Goal: Information Seeking & Learning: Find specific fact

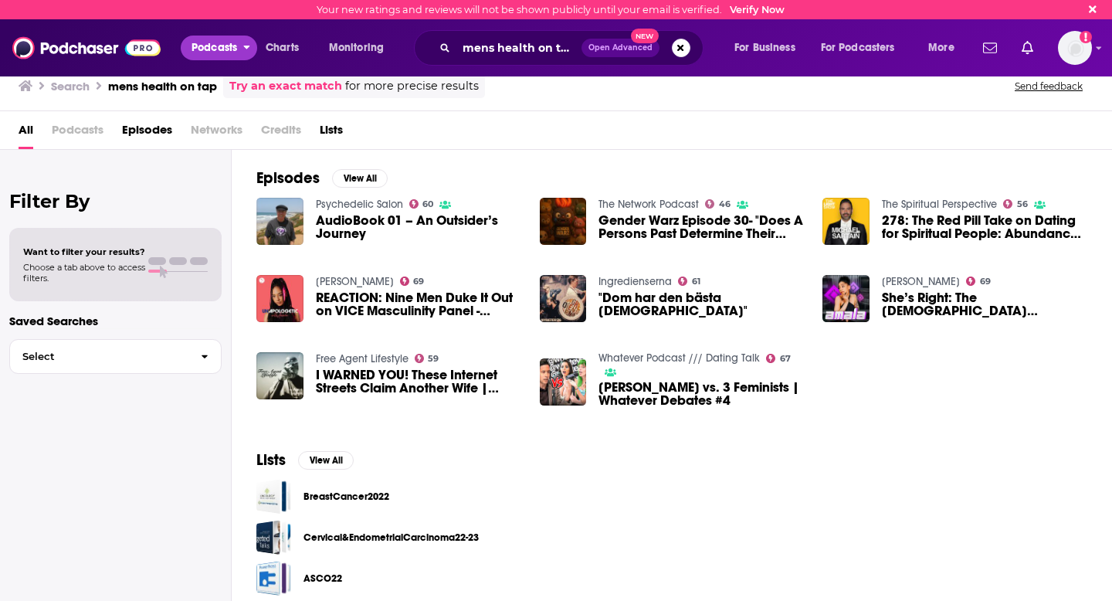
click at [213, 47] on span "Podcasts" at bounding box center [214, 48] width 46 height 22
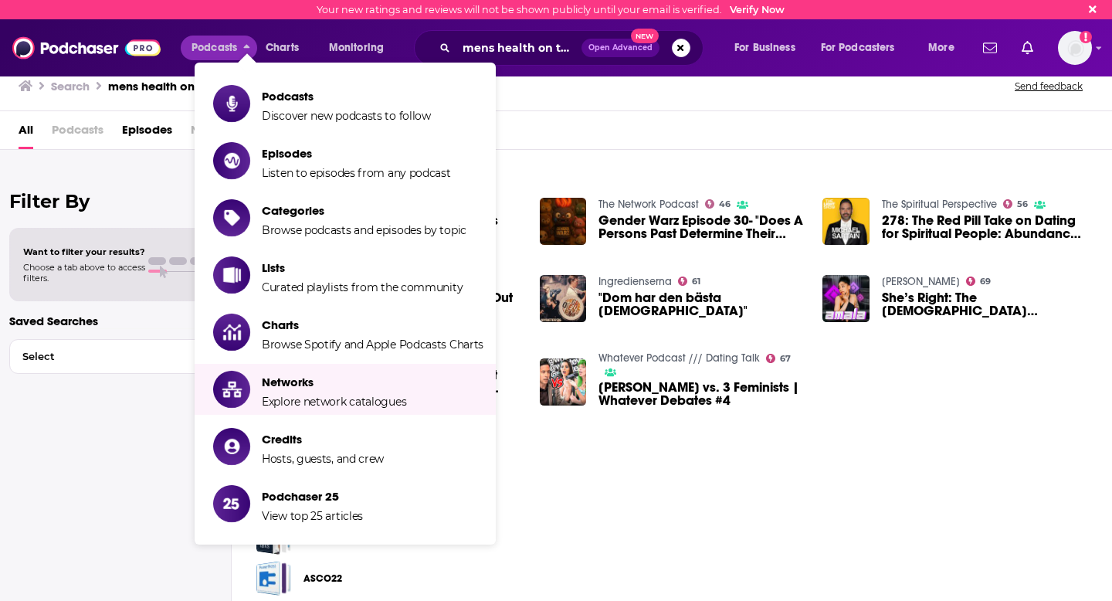
click at [159, 514] on div "Filter By Want to filter your results? Choose a tab above to access filters. Sa…" at bounding box center [116, 450] width 232 height 601
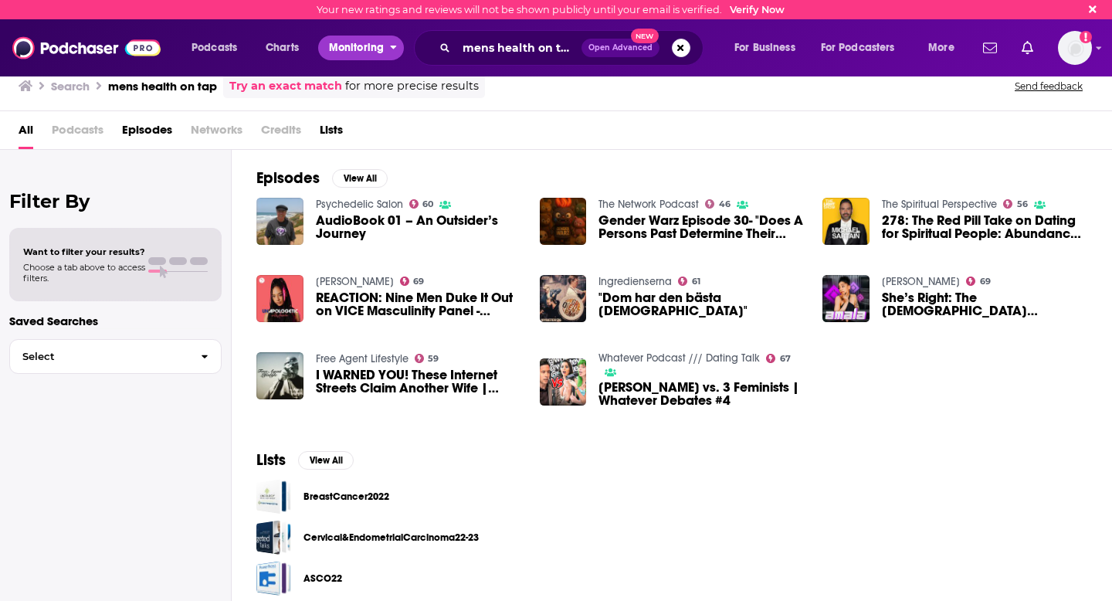
click at [367, 42] on span "Monitoring" at bounding box center [356, 48] width 55 height 22
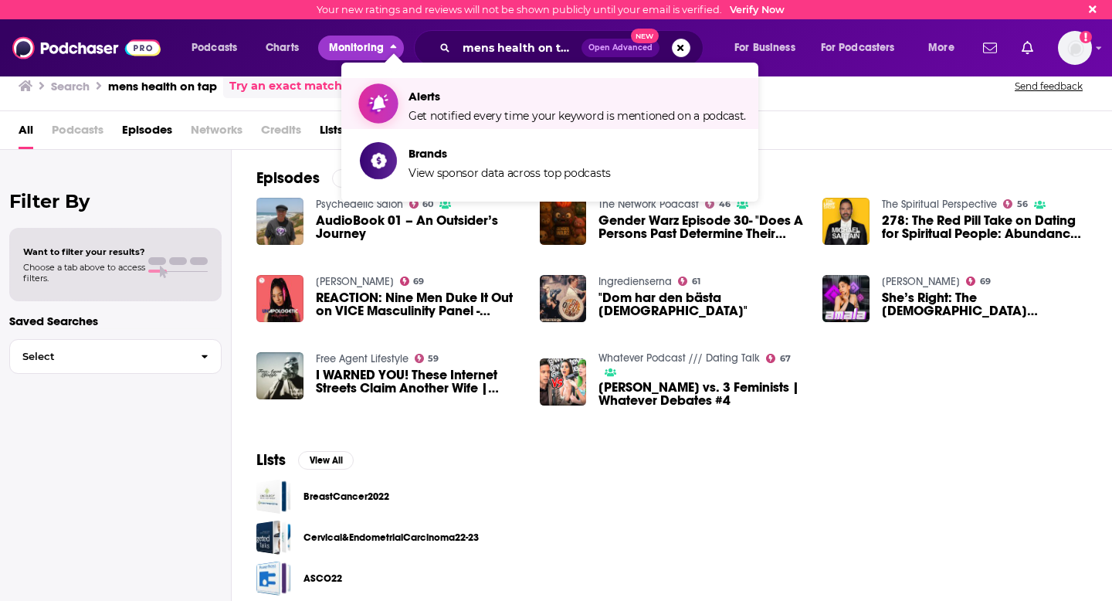
click at [425, 91] on span "Alerts" at bounding box center [576, 96] width 337 height 15
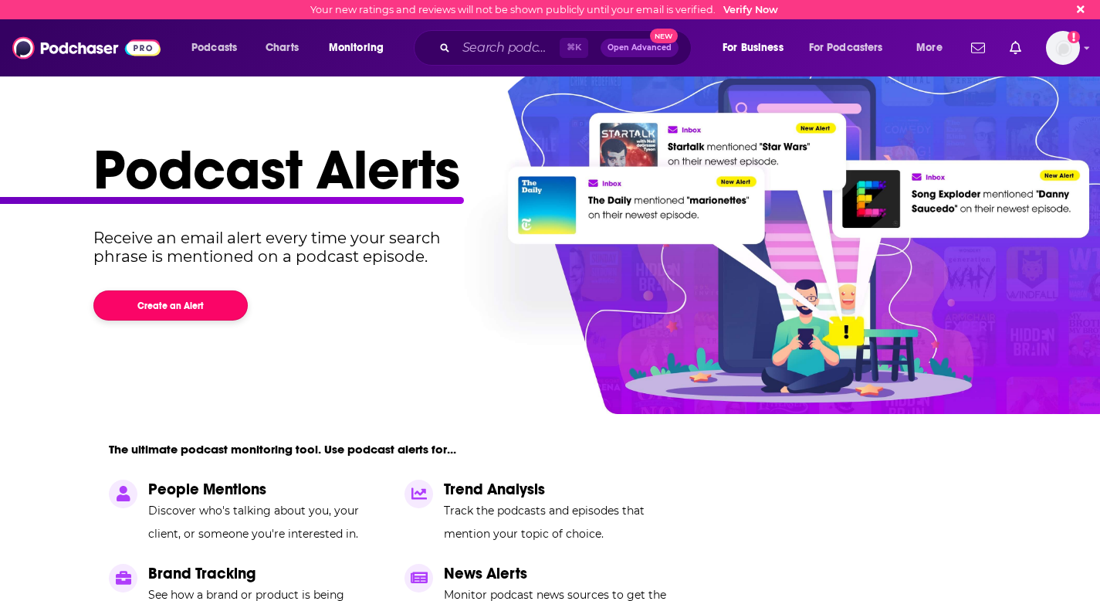
click at [191, 313] on button "Create an Alert" at bounding box center [170, 305] width 154 height 30
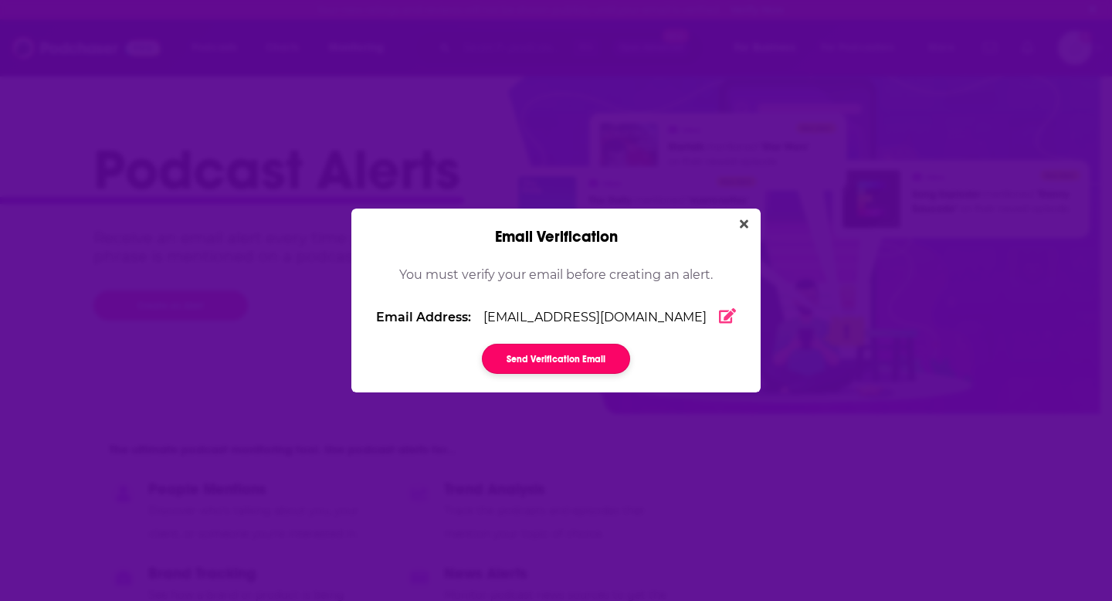
click at [593, 362] on button "Send Verification Email" at bounding box center [556, 358] width 148 height 30
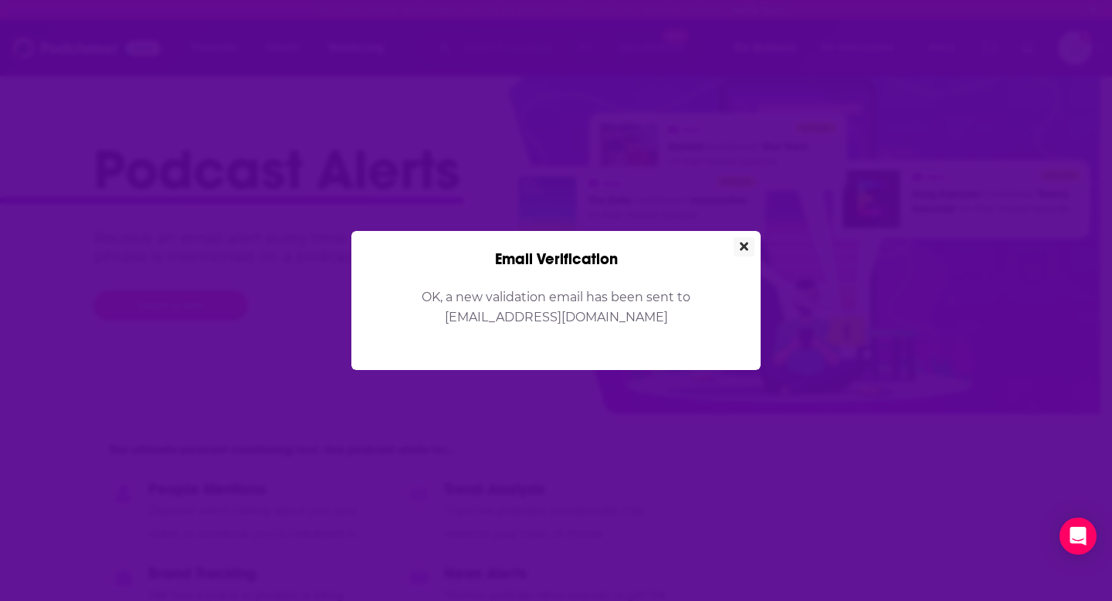
click at [746, 245] on icon "Close" at bounding box center [743, 246] width 8 height 8
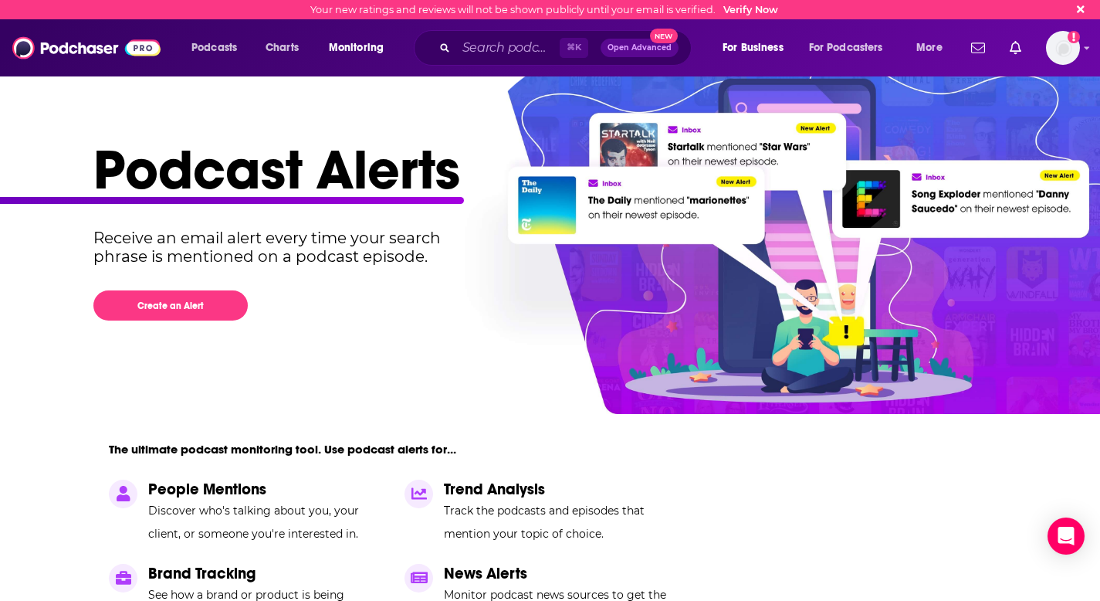
click at [353, 388] on div "Podcast Alerts Receive an email alert every time your search phrase is mentione…" at bounding box center [544, 429] width 902 height 587
click at [476, 49] on input "Search podcasts, credits, & more..." at bounding box center [507, 48] width 103 height 25
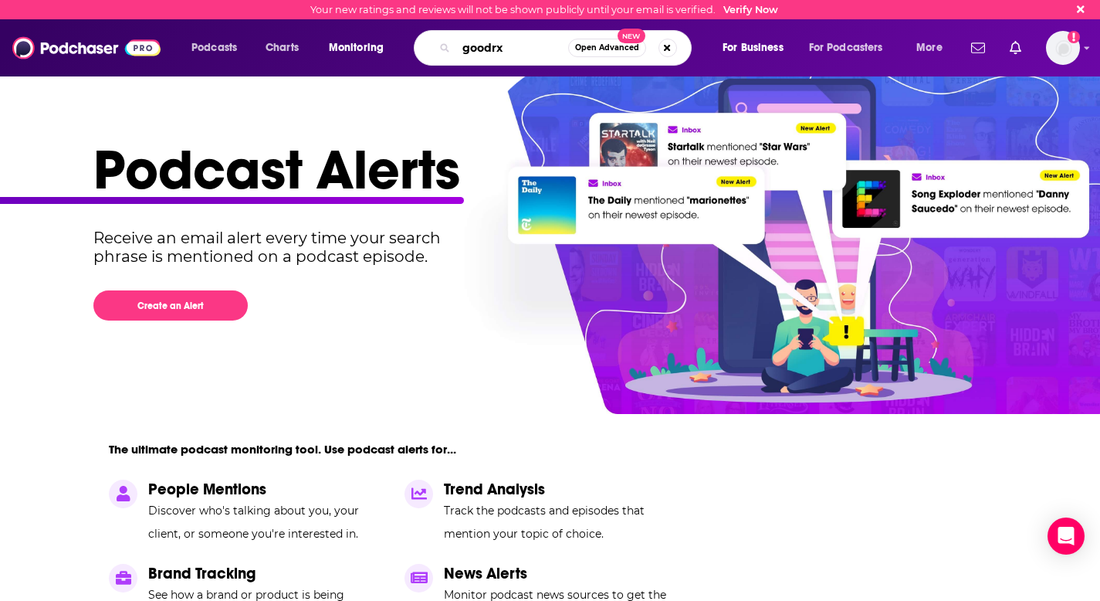
type input "goodrx"
click at [611, 52] on span "Open Advanced" at bounding box center [607, 48] width 64 height 8
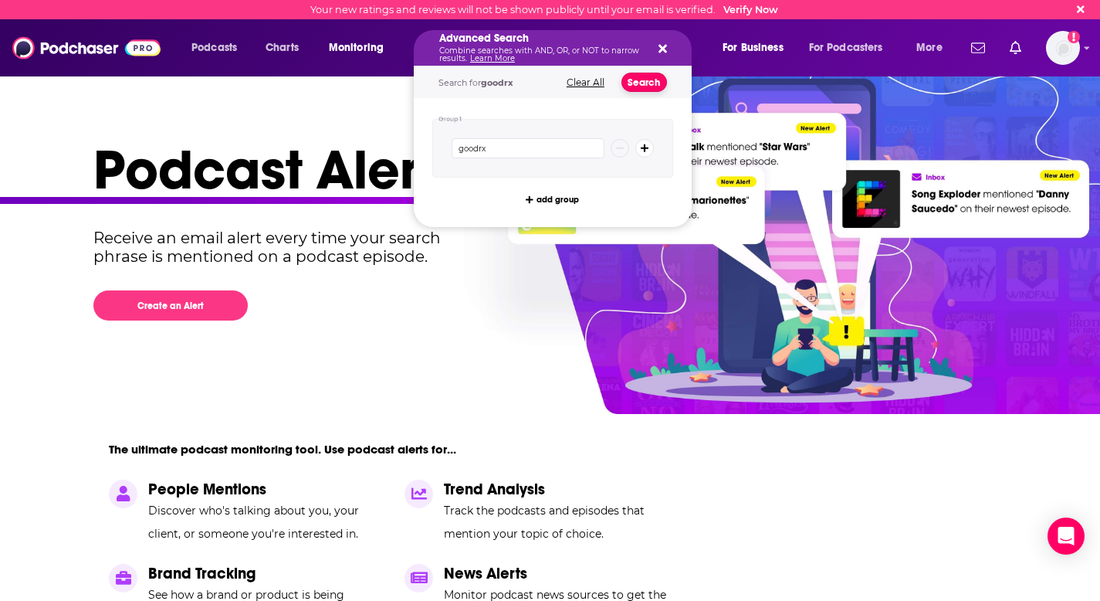
click at [640, 74] on button "Search" at bounding box center [644, 82] width 46 height 19
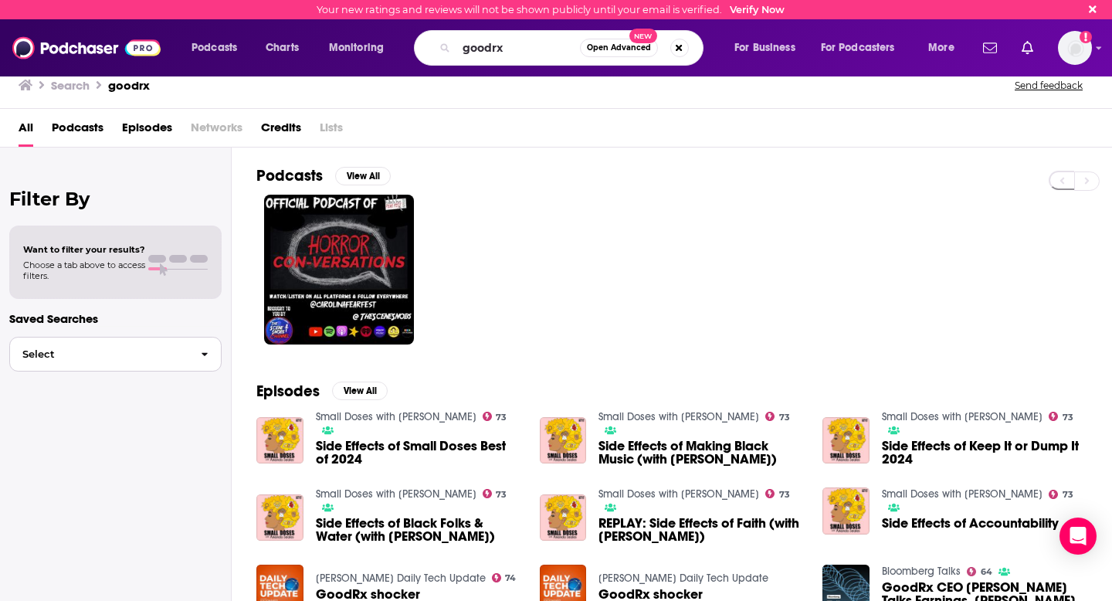
click at [128, 356] on span "Select" at bounding box center [99, 354] width 178 height 10
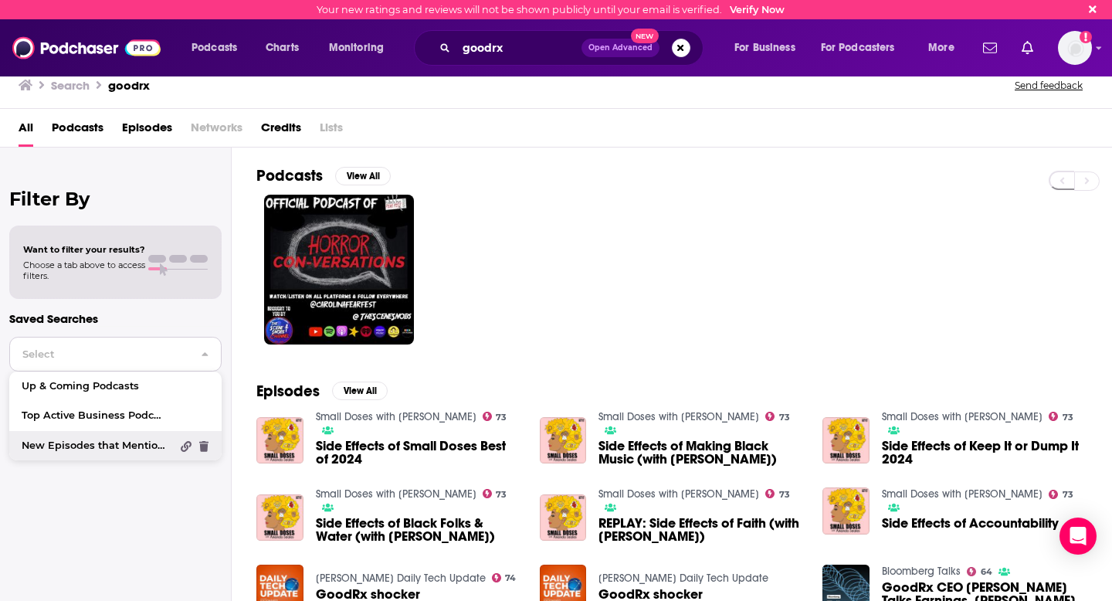
click at [134, 441] on span "New Episodes that Mention "Pepsi"" at bounding box center [96, 446] width 149 height 10
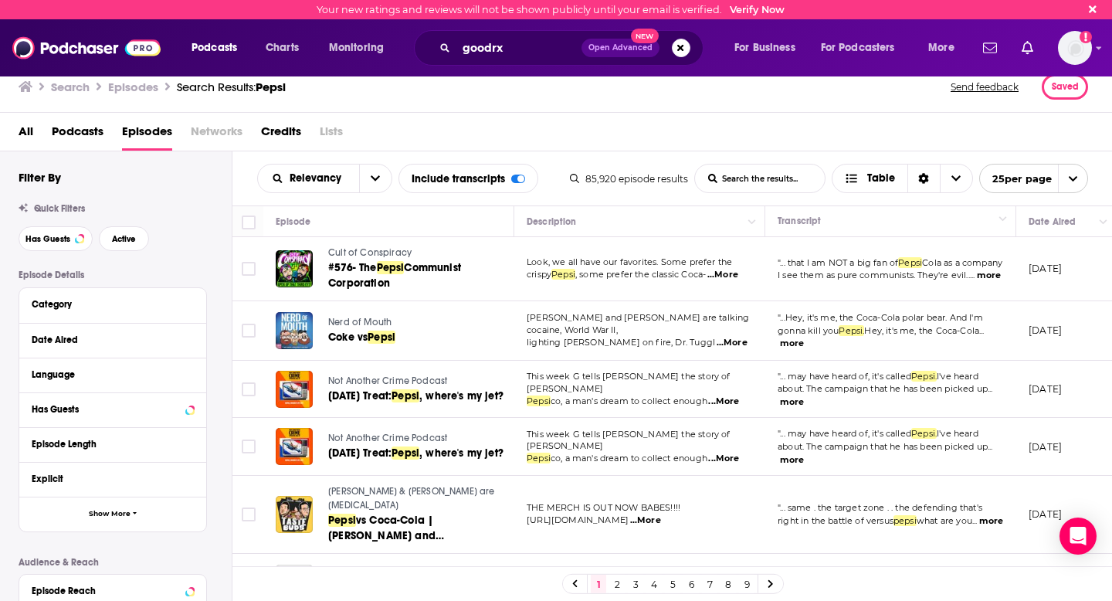
click at [750, 173] on input "List Search Input" at bounding box center [760, 178] width 130 height 28
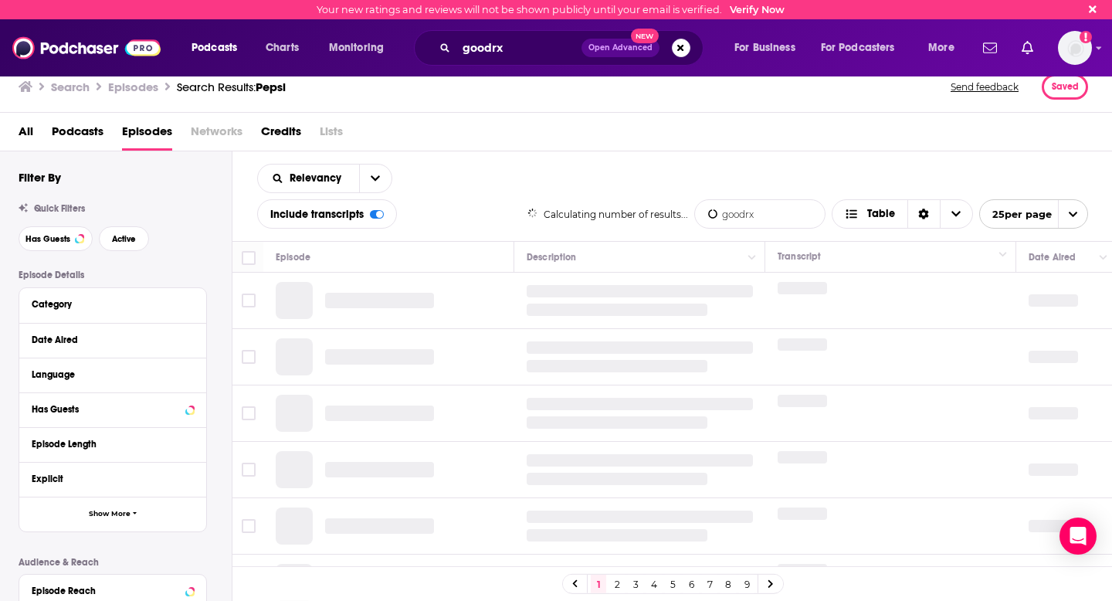
type input "goodrx"
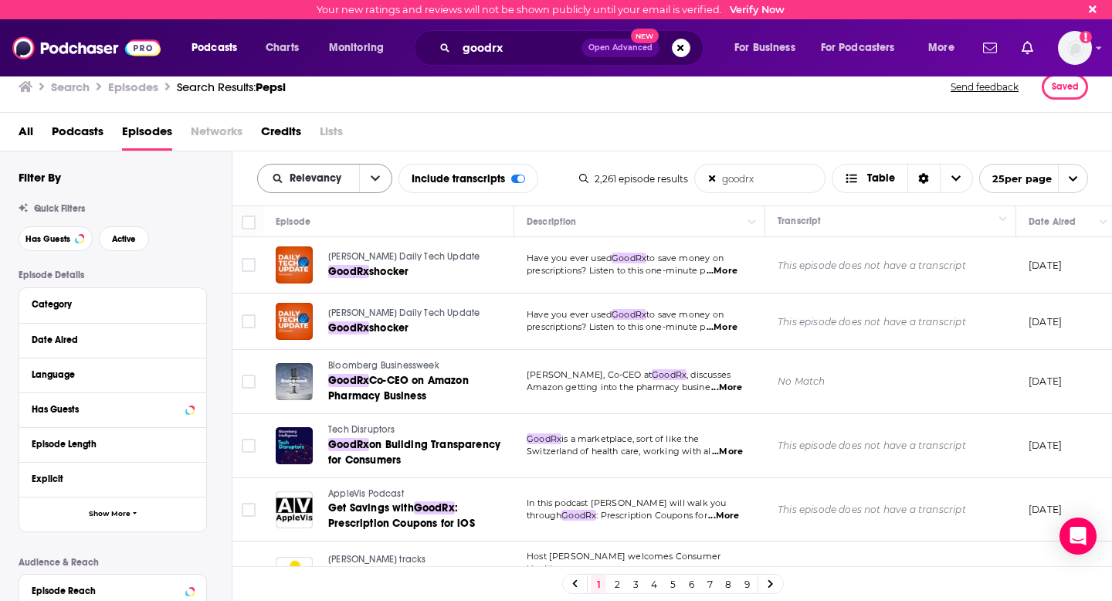
click at [374, 184] on button "open menu" at bounding box center [375, 178] width 32 height 28
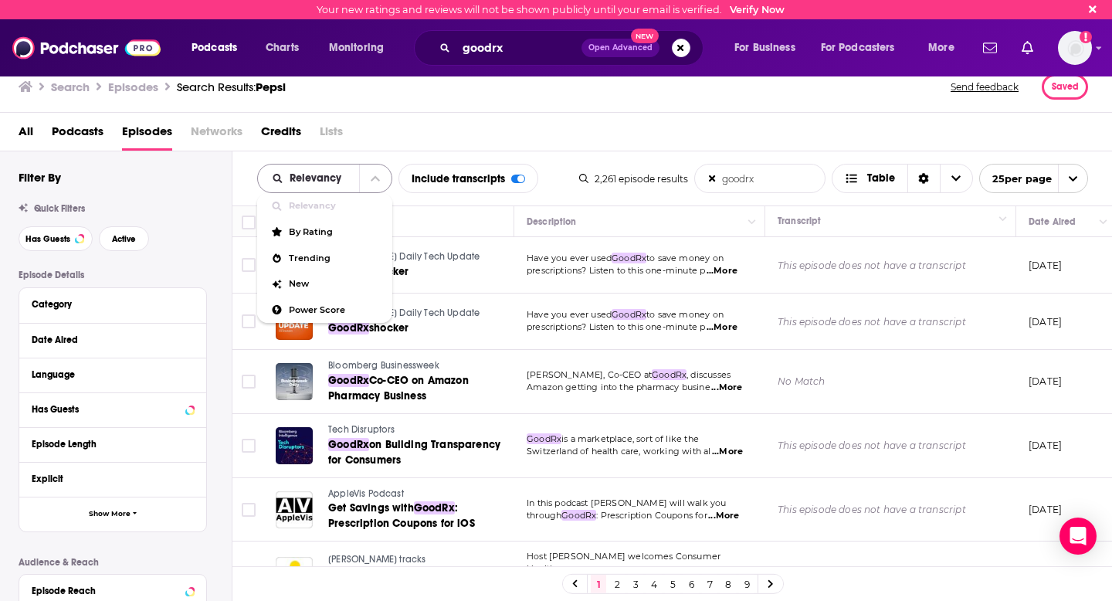
click at [374, 184] on button "close menu" at bounding box center [375, 178] width 32 height 28
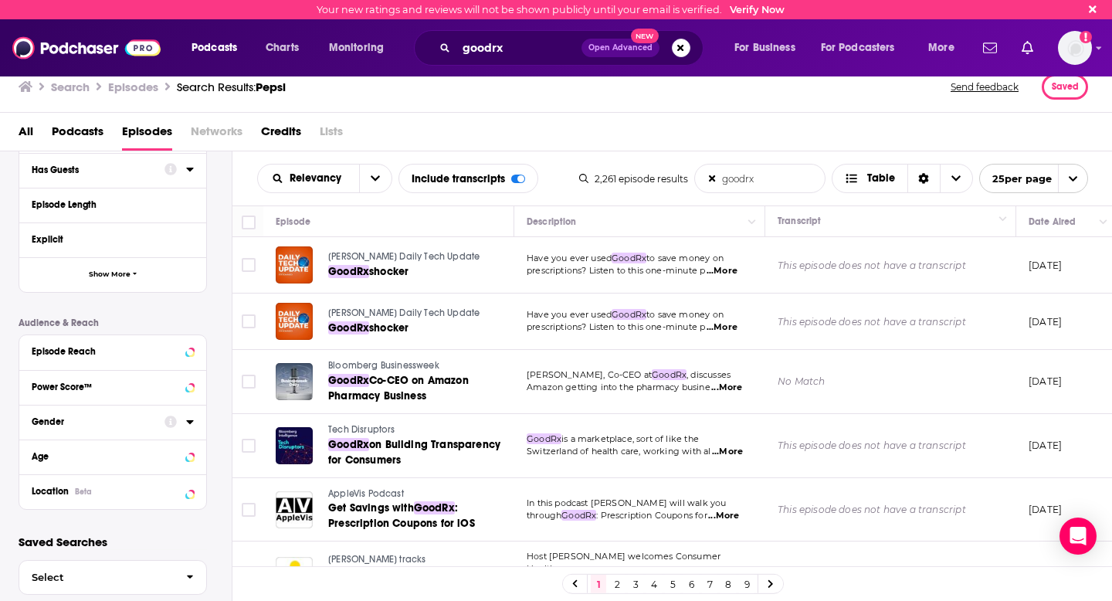
scroll to position [266, 0]
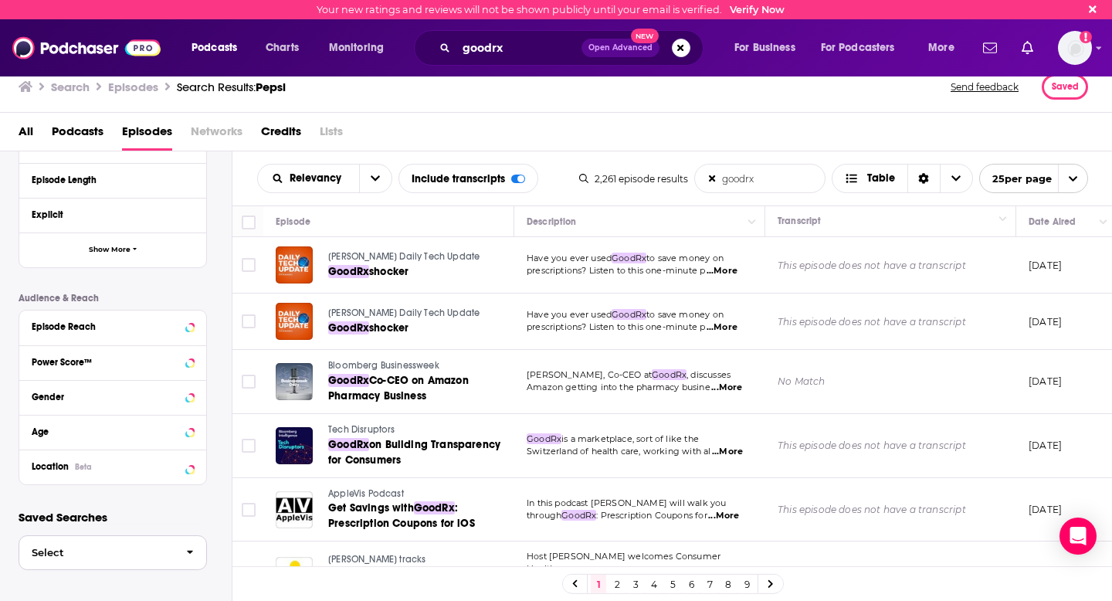
click at [85, 555] on span "Select" at bounding box center [96, 552] width 154 height 10
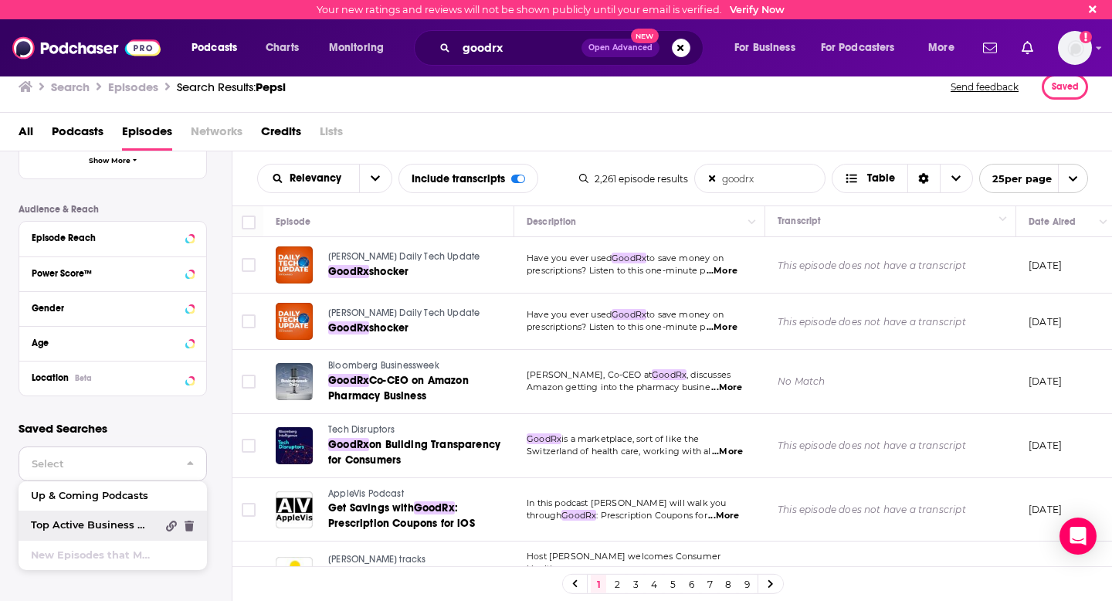
click at [79, 525] on span "Top Active Business Podcasts" at bounding box center [93, 525] width 125 height 10
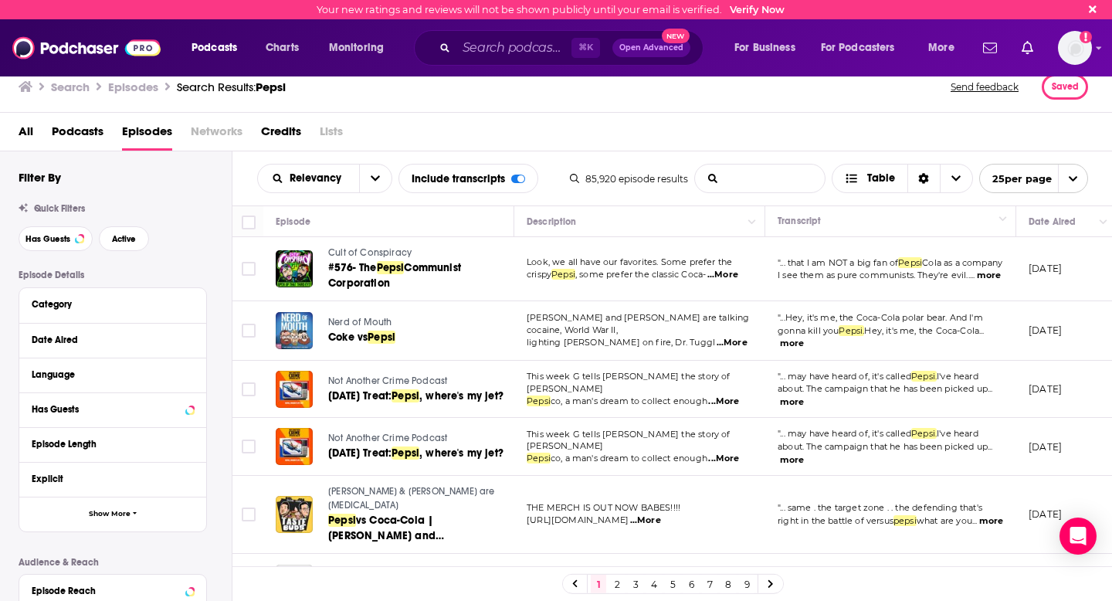
click at [756, 184] on input "List Search Input" at bounding box center [760, 178] width 130 height 28
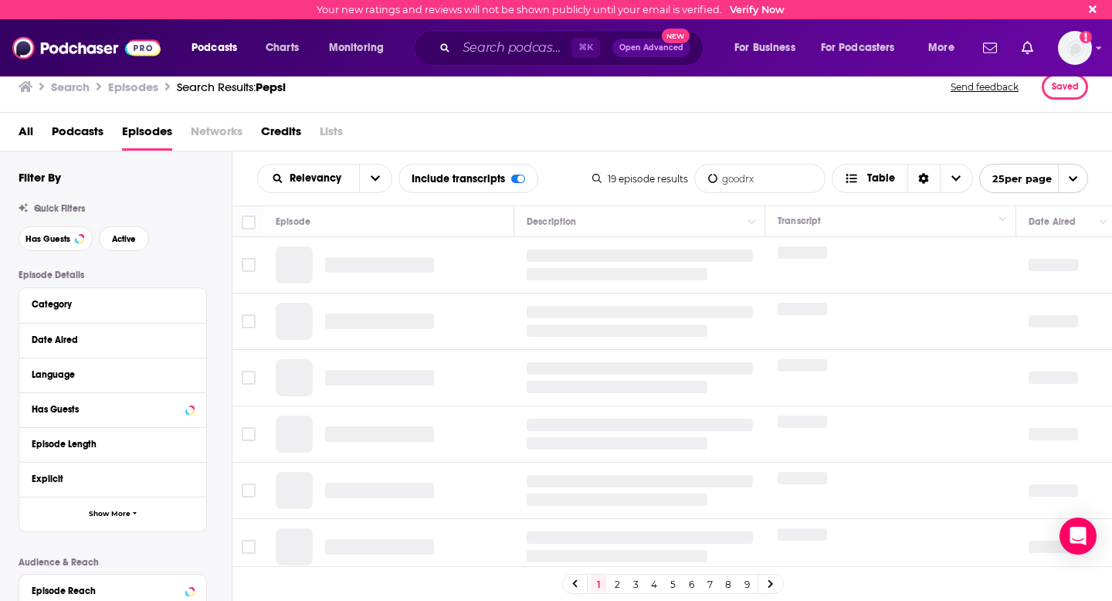
type input "goodrx"
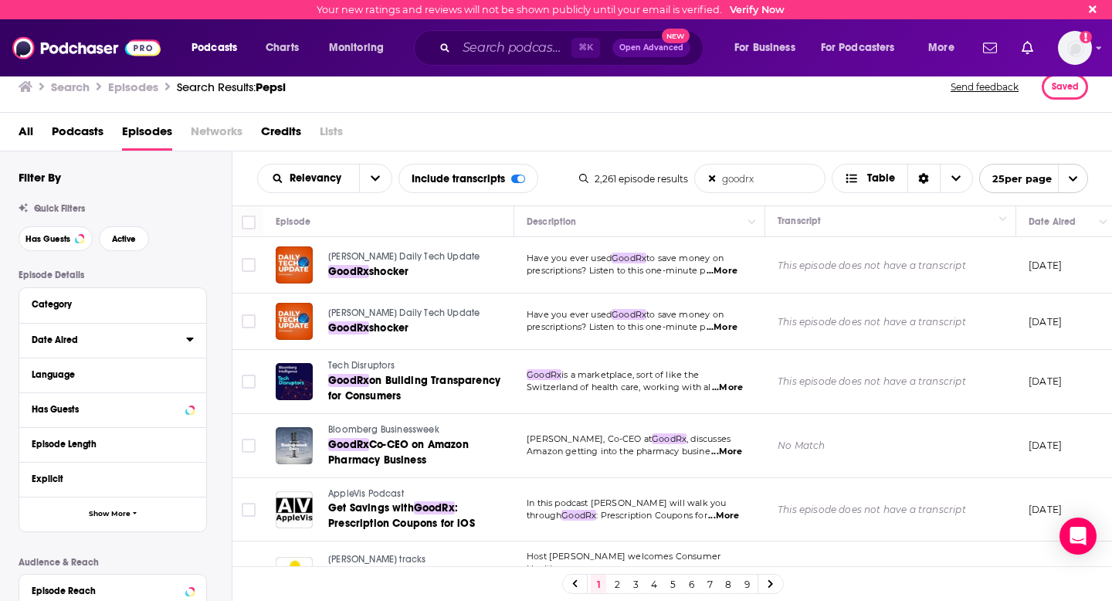
click at [108, 341] on div "Date Aired" at bounding box center [104, 339] width 144 height 11
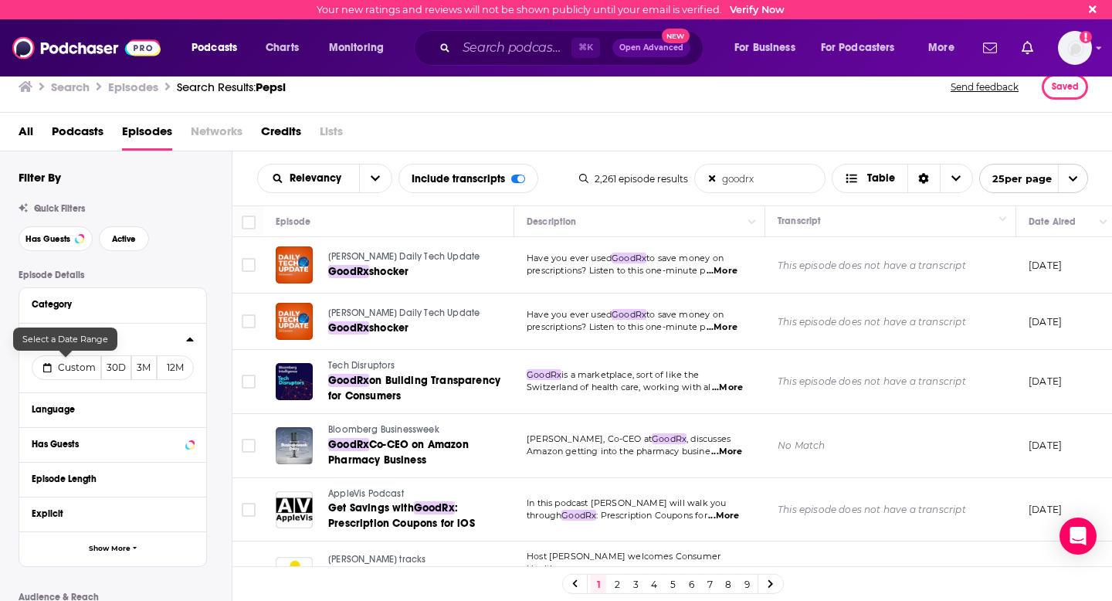
click at [62, 377] on button "Custom" at bounding box center [66, 367] width 69 height 25
select select "7"
select select "2025"
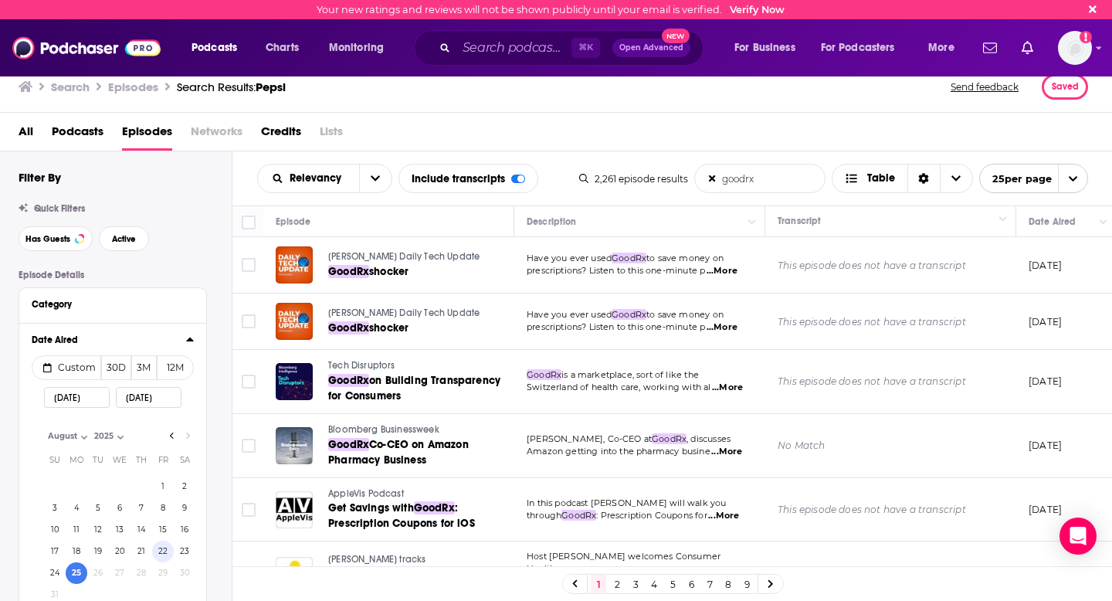
click at [167, 550] on button "22" at bounding box center [163, 551] width 22 height 22
type input "[DATE]"
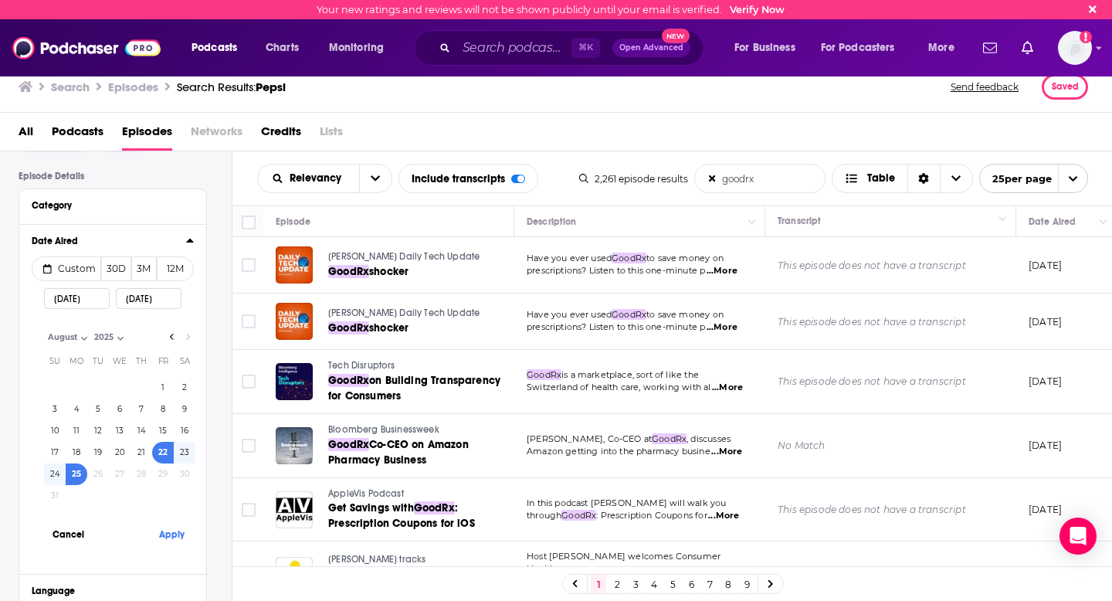
scroll to position [100, 0]
click at [172, 534] on button "Apply" at bounding box center [171, 532] width 46 height 29
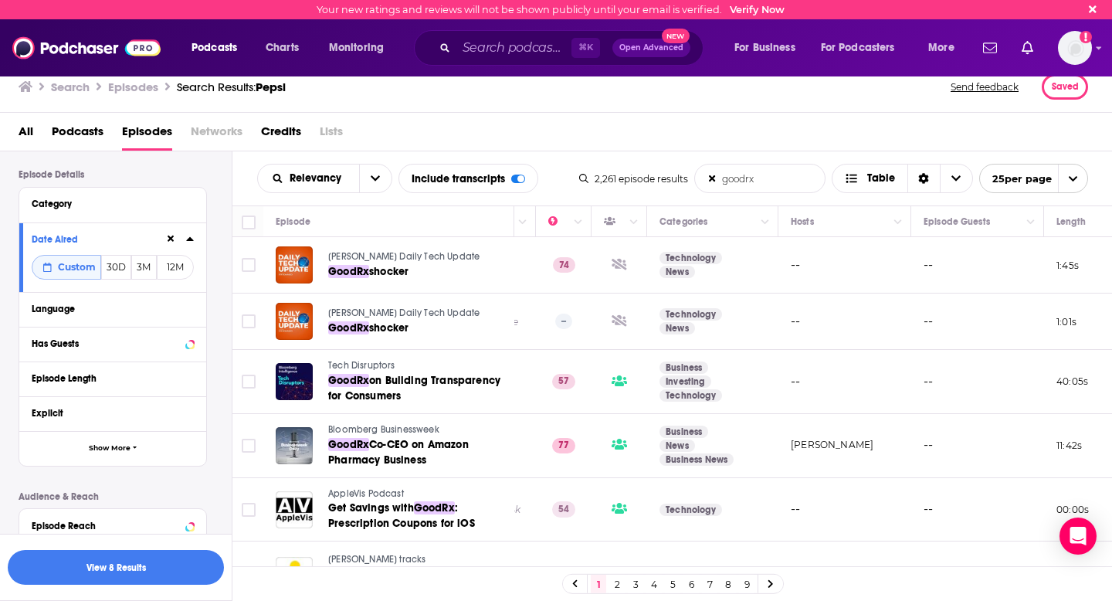
scroll to position [0, 805]
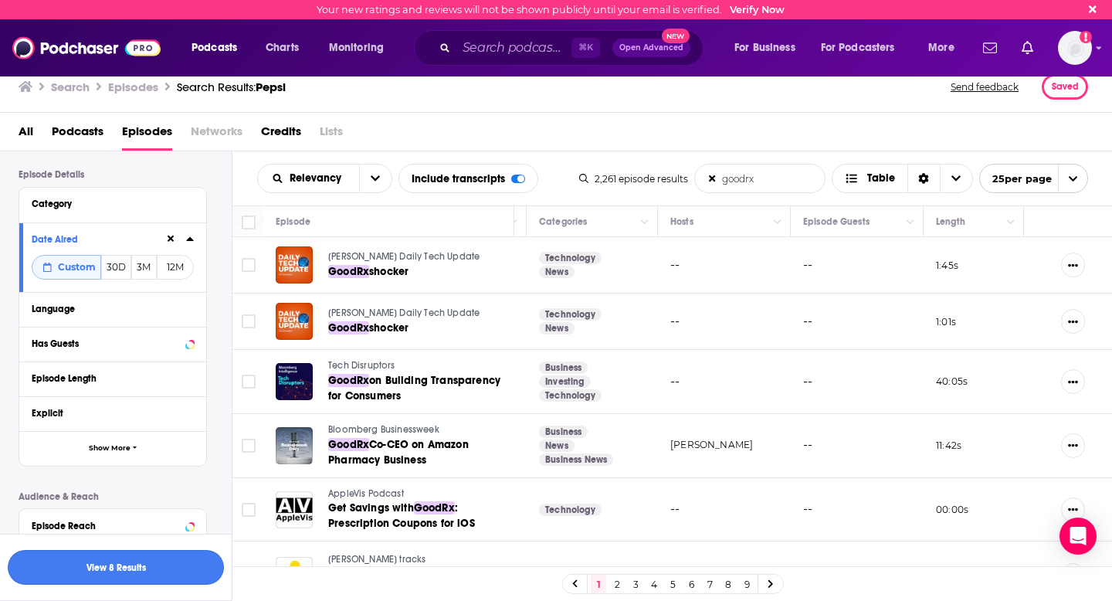
click at [91, 560] on button "View 8 Results" at bounding box center [116, 567] width 216 height 35
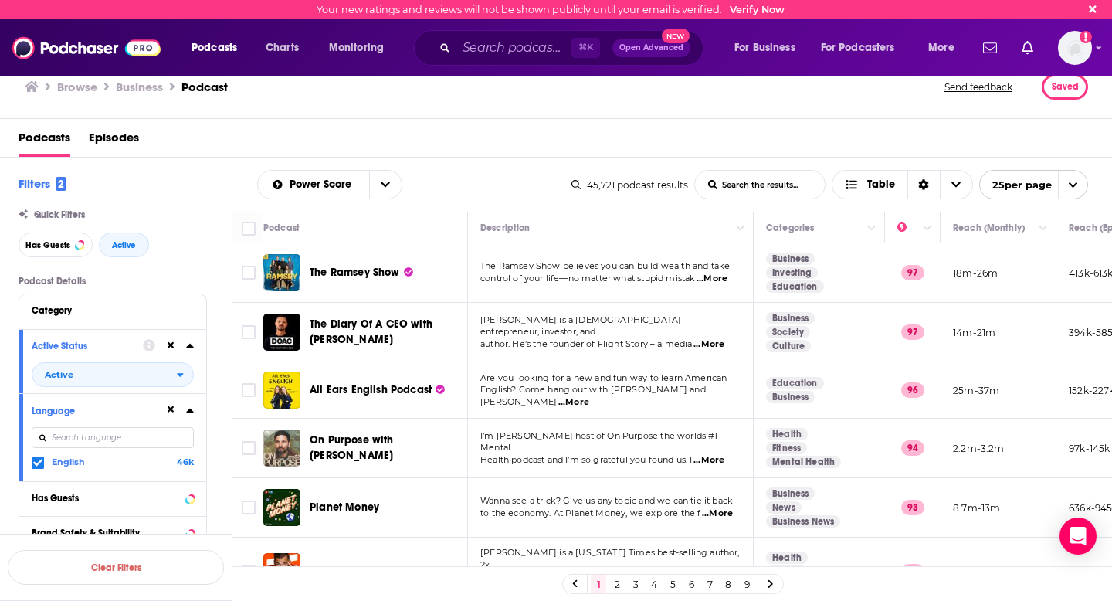
click at [171, 202] on div "Filters 2 Quick Filters Has Guests Active Podcast Details Category Active Statu…" at bounding box center [125, 554] width 213 height 756
click at [20, 130] on span "Podcasts" at bounding box center [45, 141] width 52 height 32
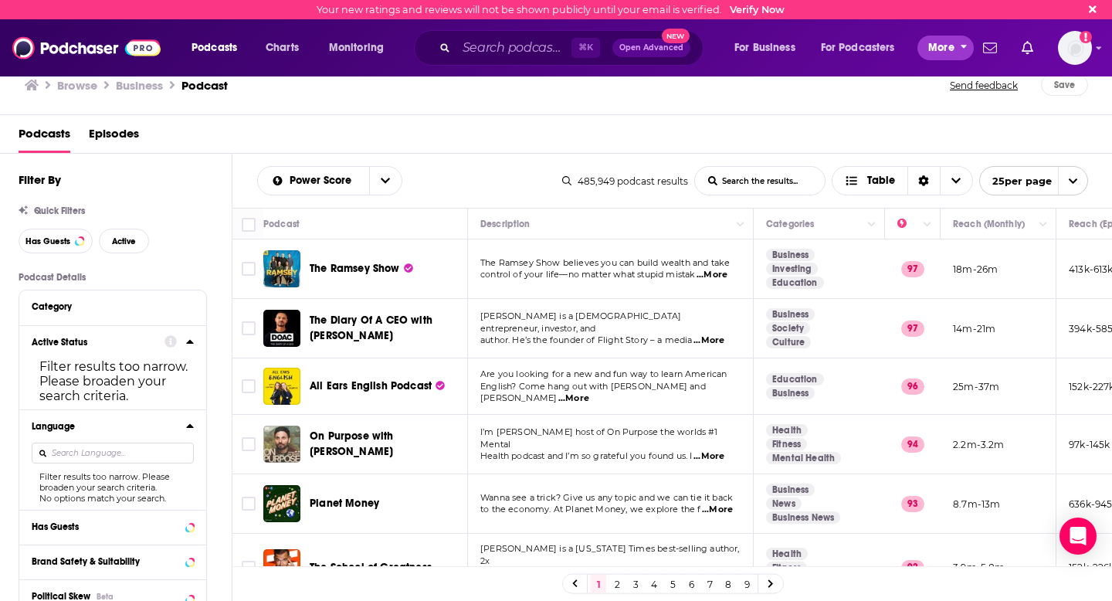
click at [942, 56] on span "More" at bounding box center [941, 48] width 26 height 22
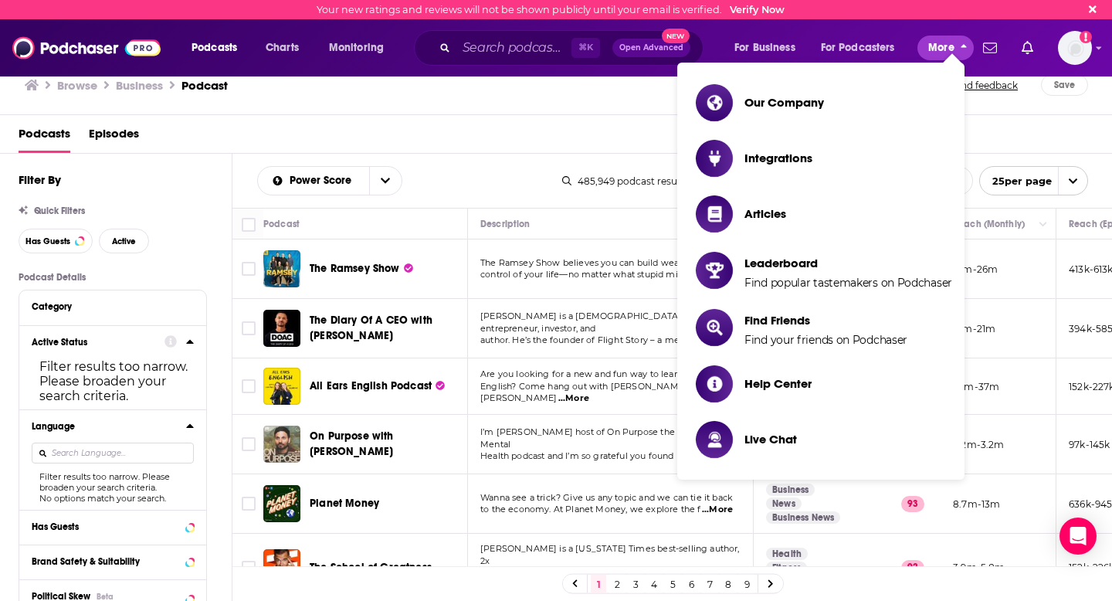
click at [942, 56] on span "More" at bounding box center [941, 48] width 26 height 22
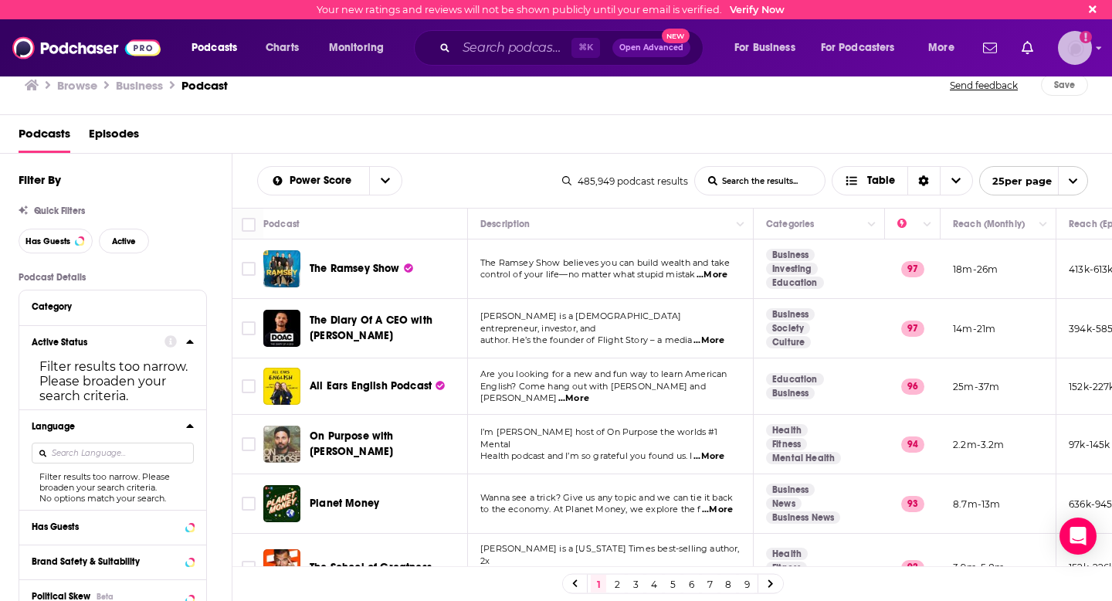
click at [1088, 42] on icon "Email not verified" at bounding box center [1085, 37] width 12 height 12
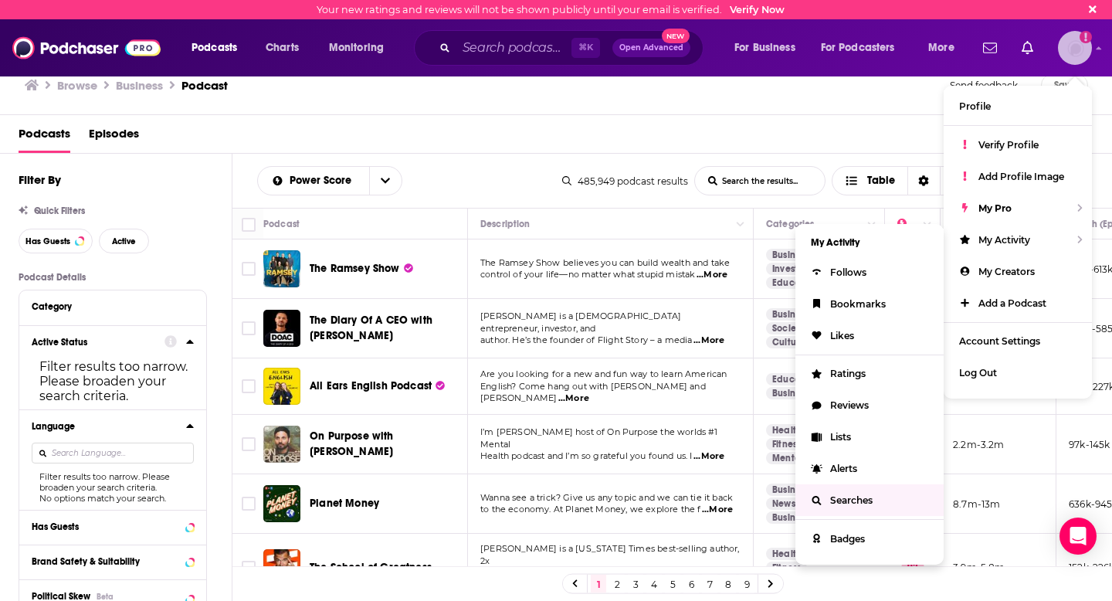
click at [847, 494] on span "Searches" at bounding box center [851, 500] width 42 height 12
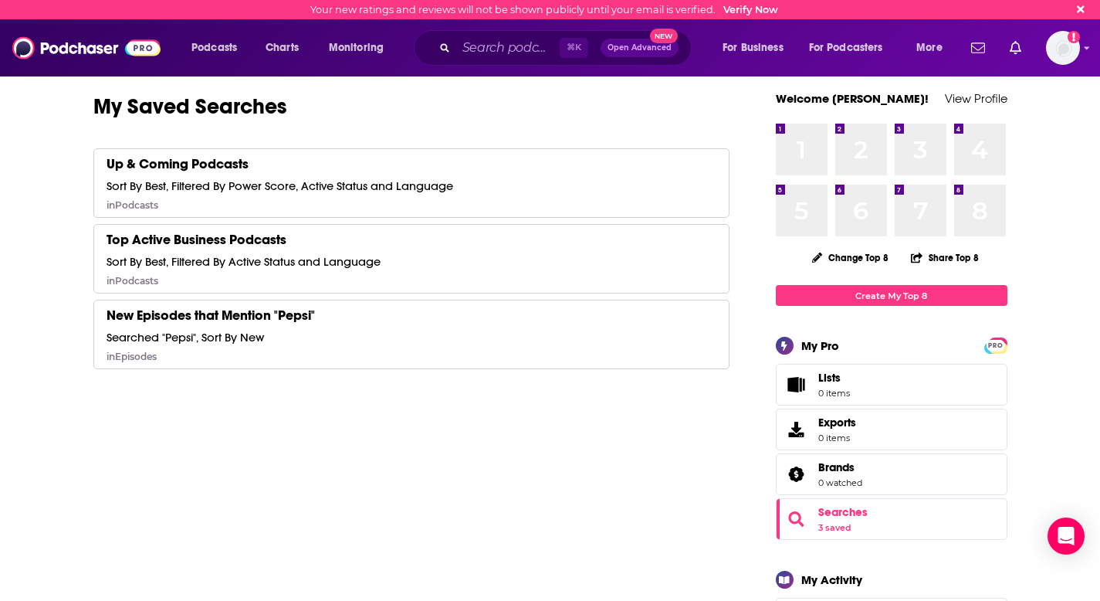
click at [430, 70] on div "Podcasts Charts Monitoring ⌘ K Open Advanced New For Business For Podcasters Mo…" at bounding box center [550, 47] width 1100 height 57
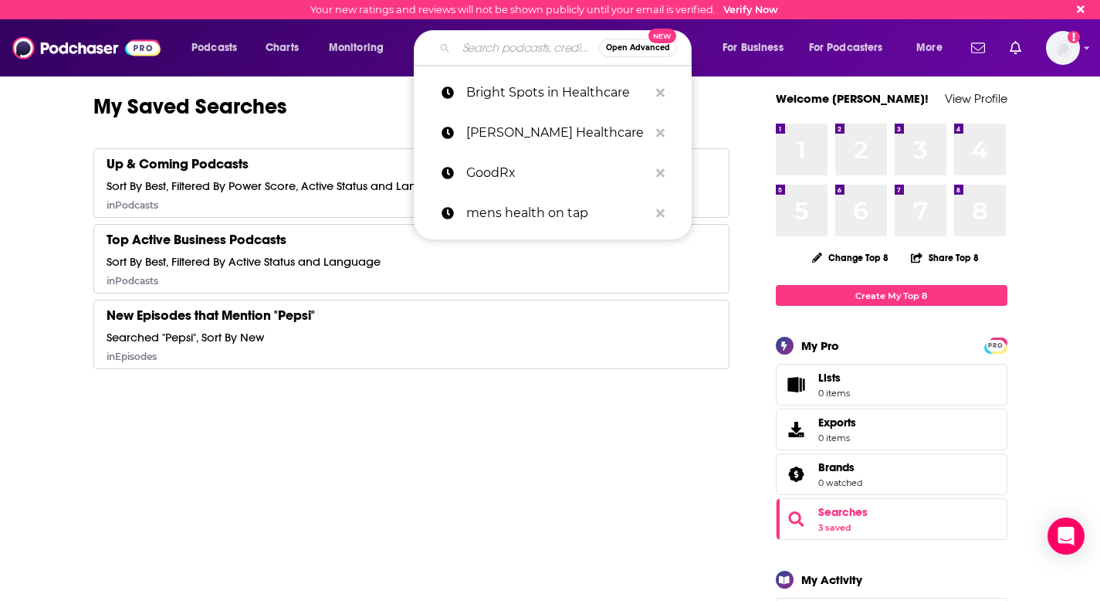
click at [463, 46] on input "Search podcasts, credits, & more..." at bounding box center [527, 48] width 143 height 25
click at [535, 170] on p "GoodRx" at bounding box center [557, 173] width 182 height 40
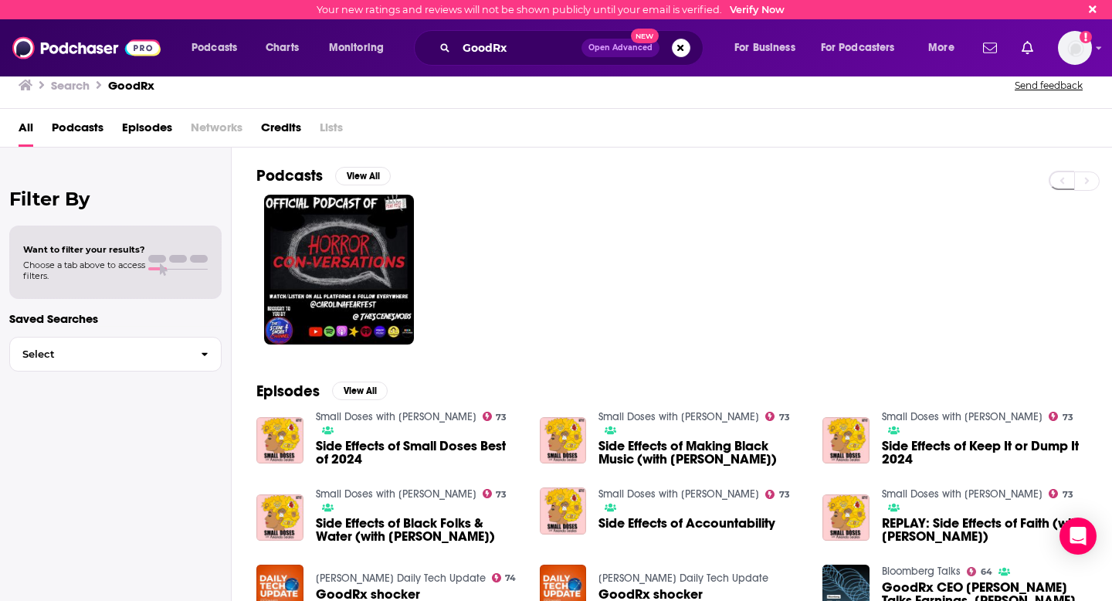
click at [105, 255] on div "Want to filter your results? Choose a tab above to access filters." at bounding box center [84, 262] width 122 height 37
click at [155, 130] on span "Episodes" at bounding box center [147, 131] width 50 height 32
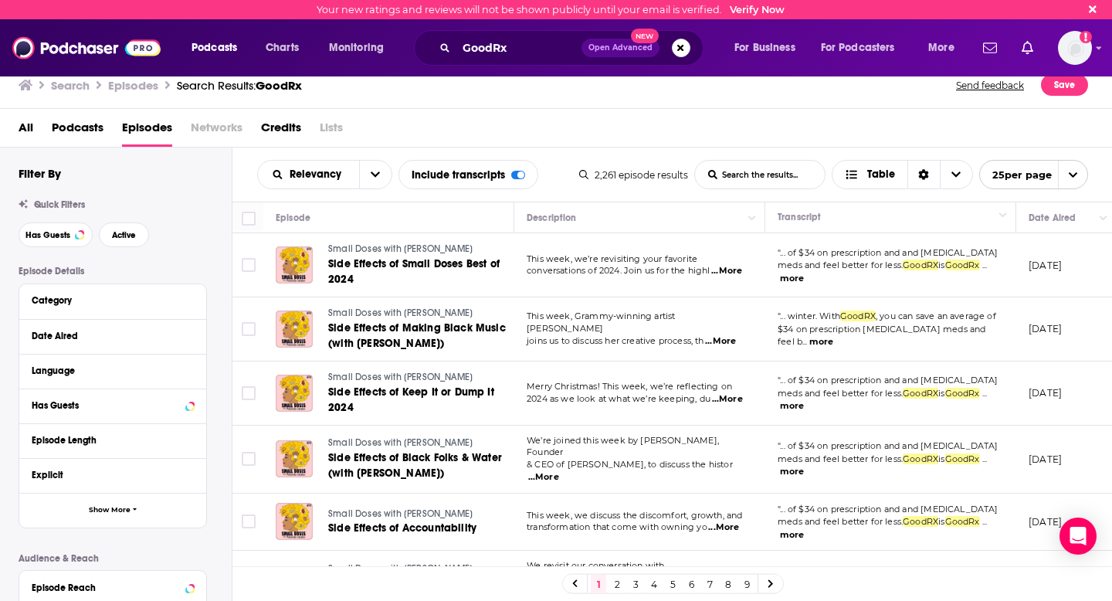
click at [188, 189] on div "Filter By Quick Filters Has Guests Active Episode Details Category Date Aired L…" at bounding box center [125, 468] width 213 height 604
click at [191, 204] on div "Quick Filters" at bounding box center [125, 204] width 213 height 11
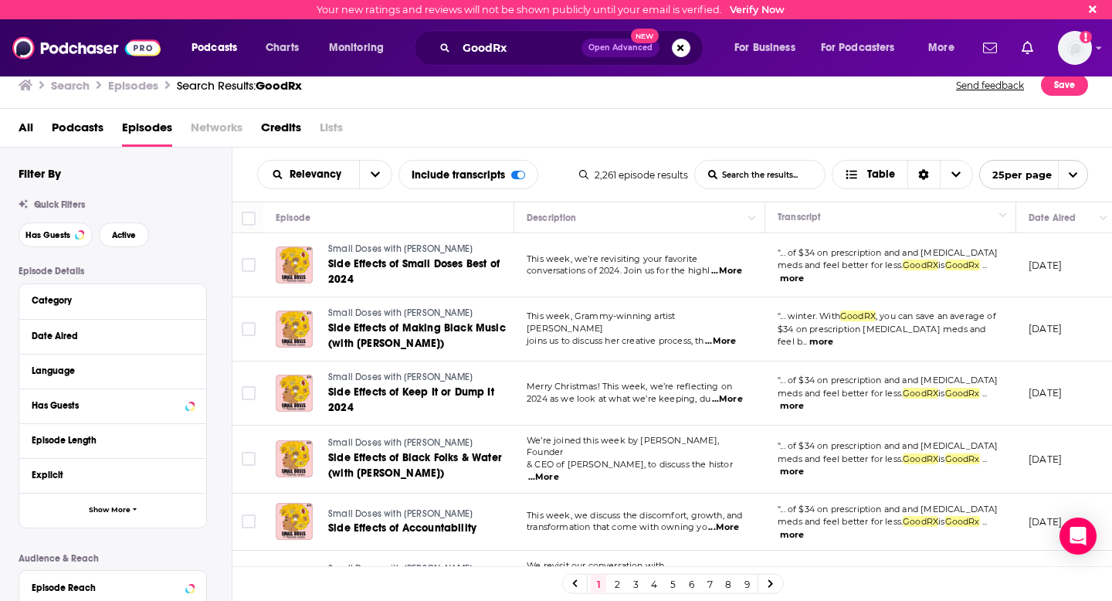
click at [191, 208] on div "Quick Filters" at bounding box center [125, 204] width 213 height 11
click at [191, 303] on icon at bounding box center [190, 299] width 8 height 12
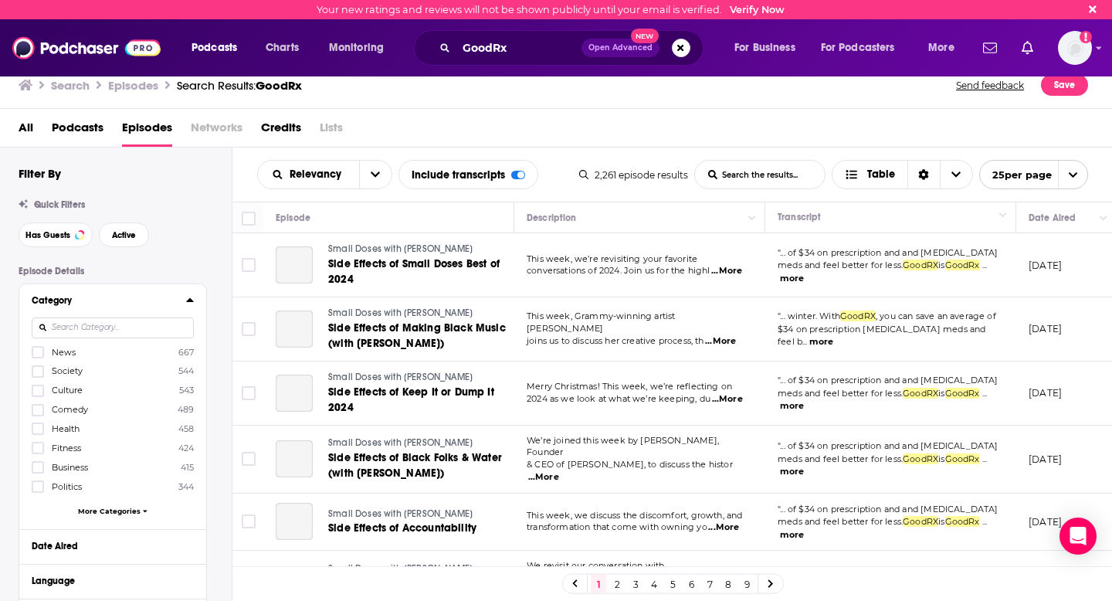
click at [191, 302] on icon at bounding box center [189, 300] width 7 height 4
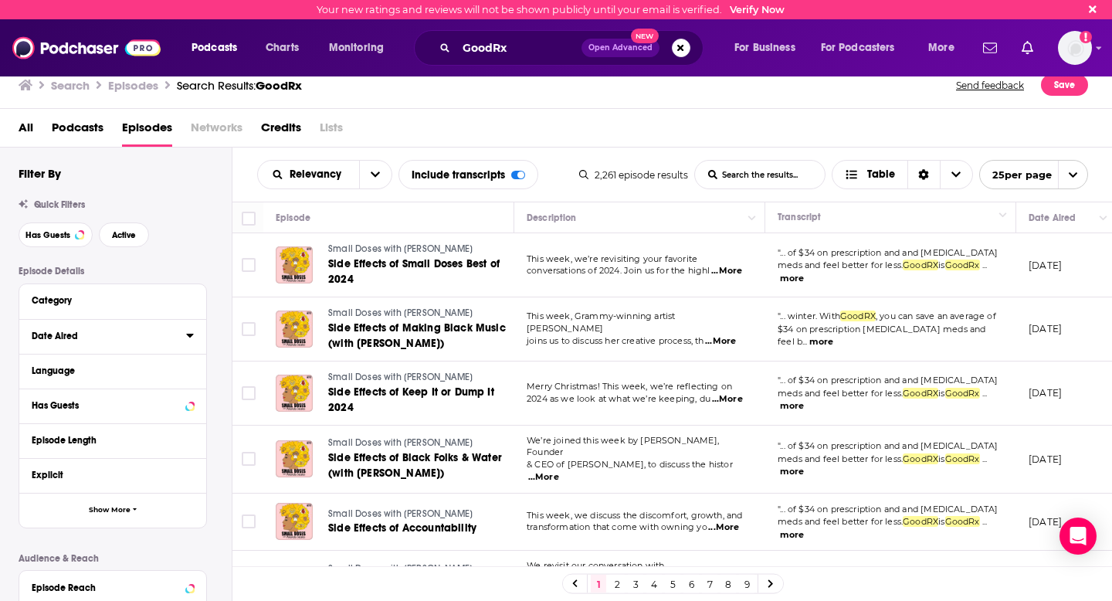
click at [120, 337] on div "Date Aired" at bounding box center [104, 335] width 144 height 11
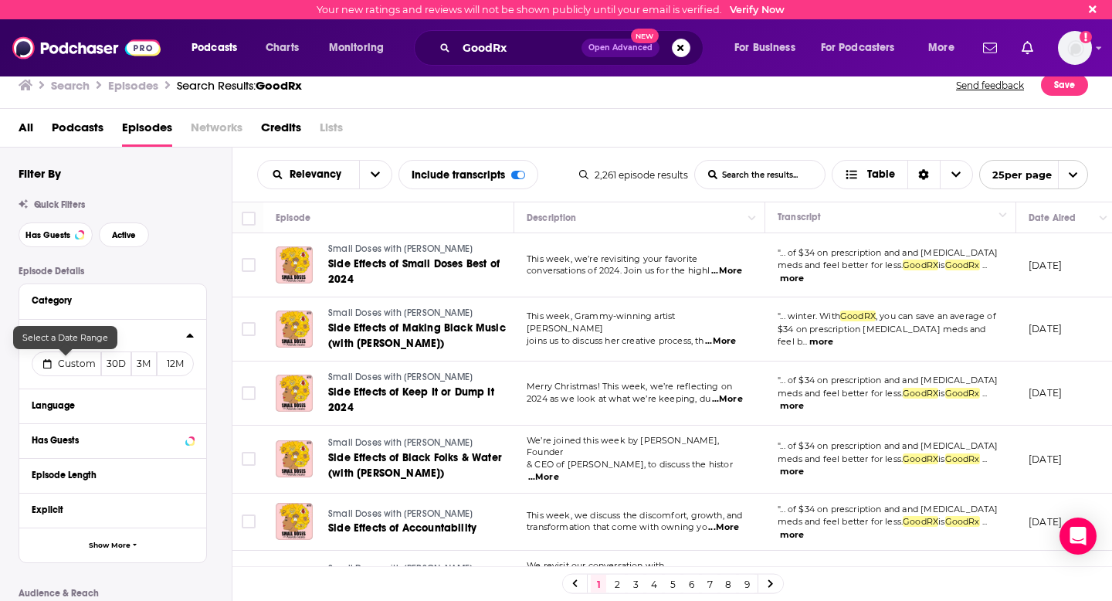
click at [89, 367] on span "Custom" at bounding box center [77, 363] width 38 height 12
select select "7"
select select "2025"
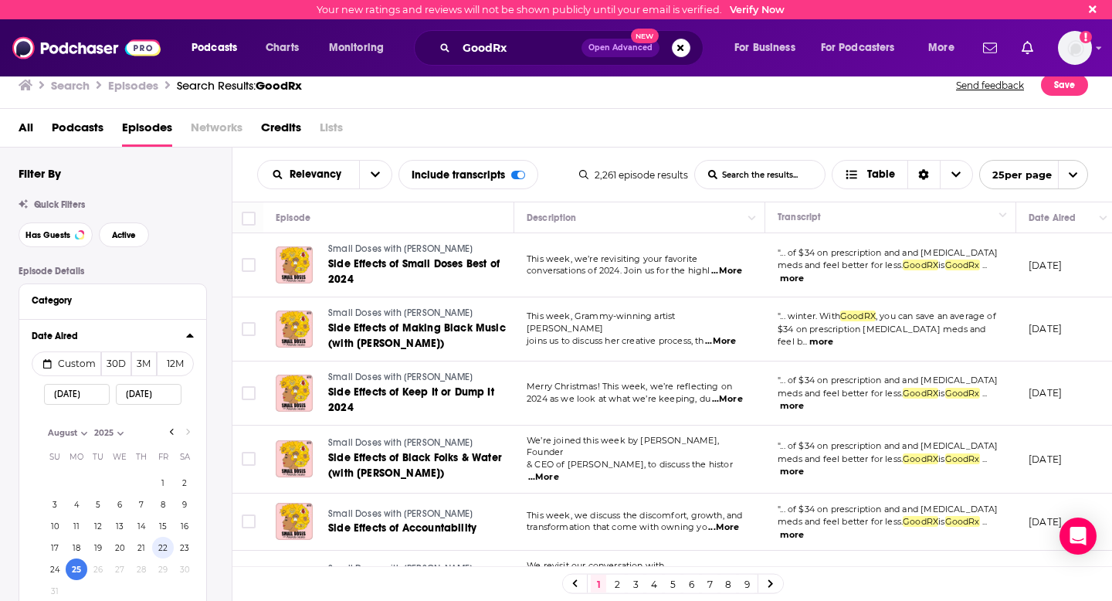
click at [168, 546] on button "22" at bounding box center [163, 547] width 22 height 22
type input "[DATE]"
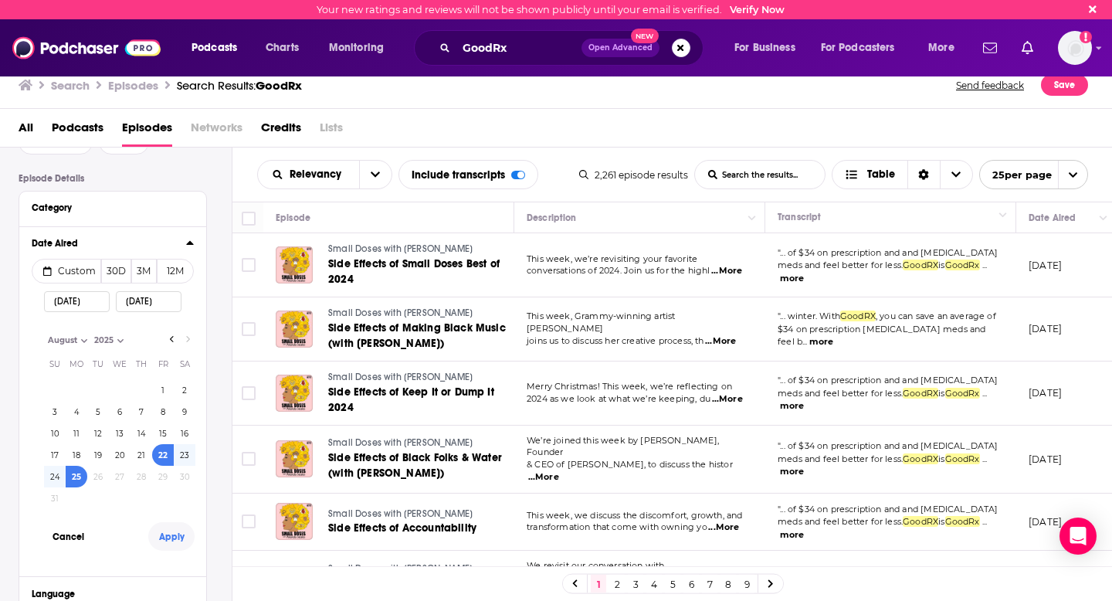
click at [173, 540] on button "Apply" at bounding box center [171, 536] width 46 height 29
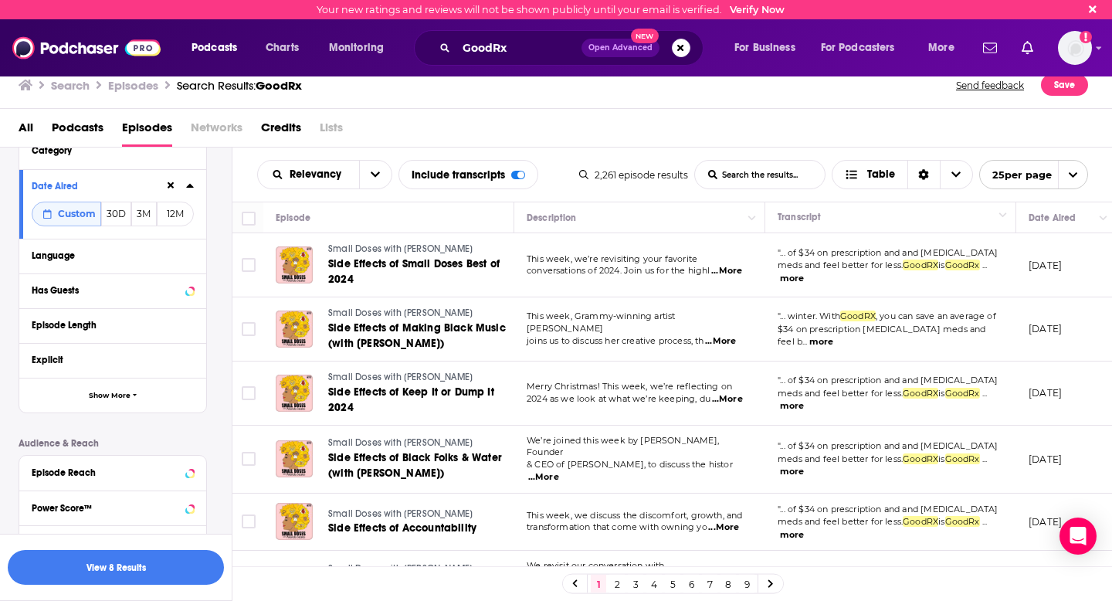
scroll to position [0, 0]
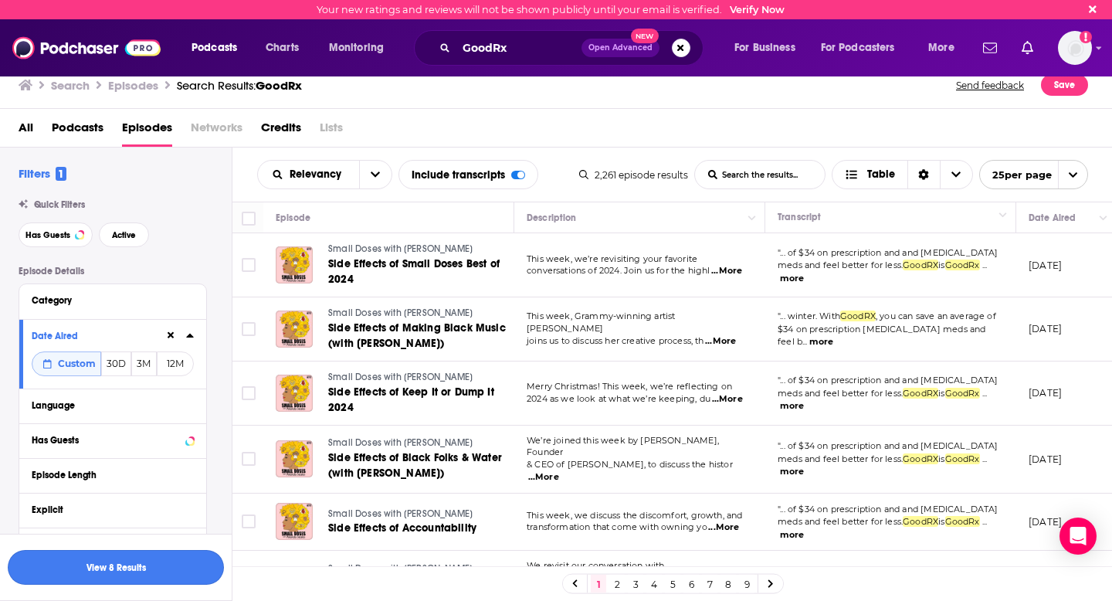
click at [104, 569] on button "View 8 Results" at bounding box center [116, 567] width 216 height 35
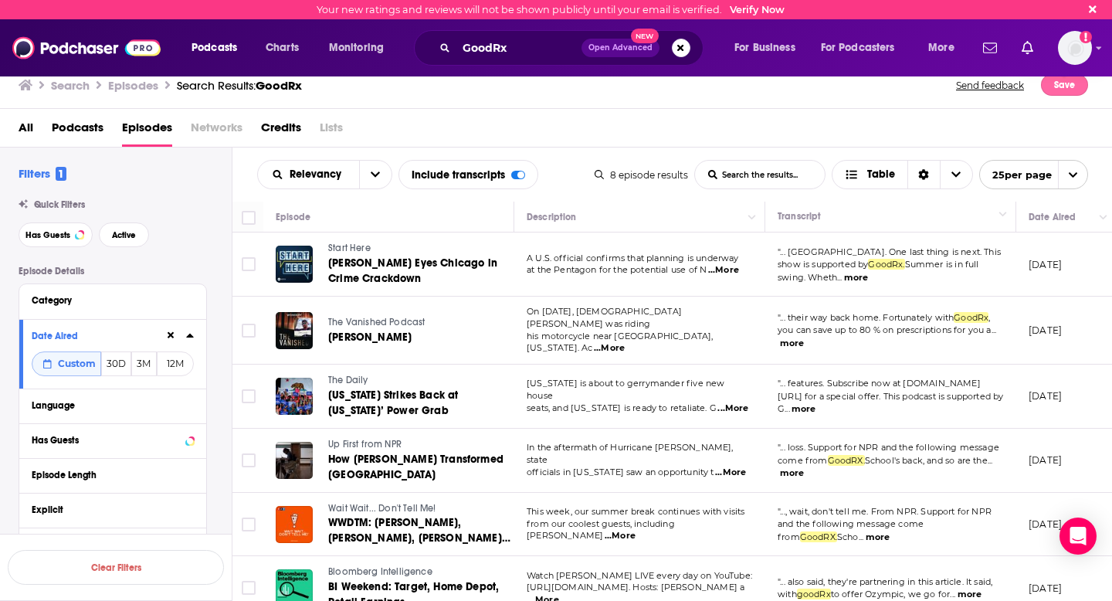
click at [1057, 90] on button "Save" at bounding box center [1064, 85] width 47 height 22
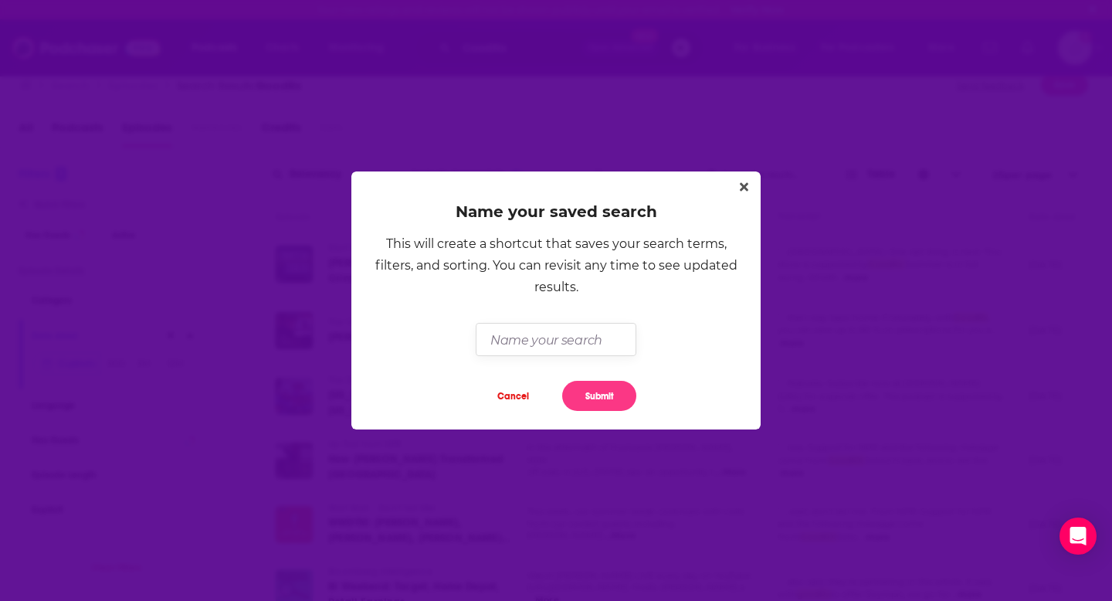
click at [533, 342] on input "Dialog" at bounding box center [555, 339] width 160 height 33
type input "GoodRx Podcasts"
click at [609, 390] on button "Submit" at bounding box center [599, 396] width 74 height 30
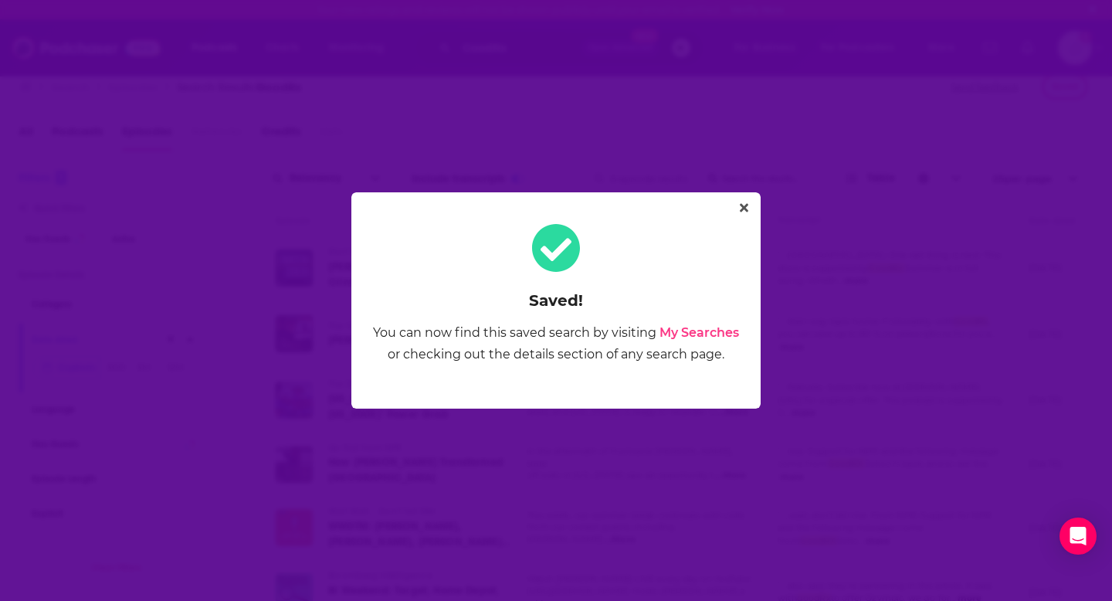
click at [709, 331] on link "My Searches" at bounding box center [699, 332] width 80 height 15
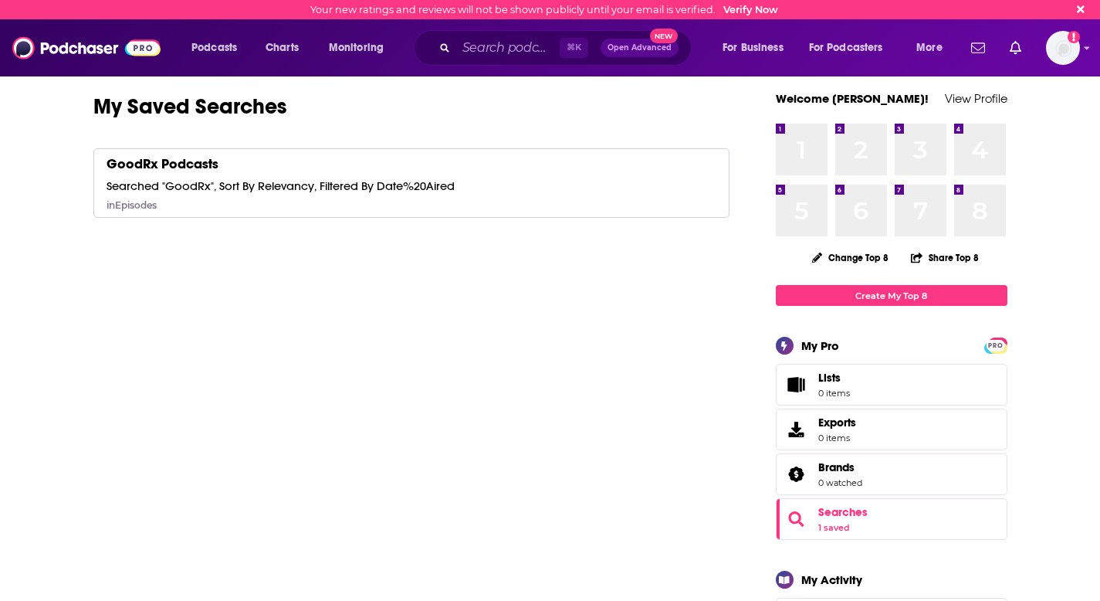
click at [410, 186] on div "Searched "GoodRx", Sort By Relevancy, Filtered By Date%20Aired" at bounding box center [281, 185] width 348 height 15
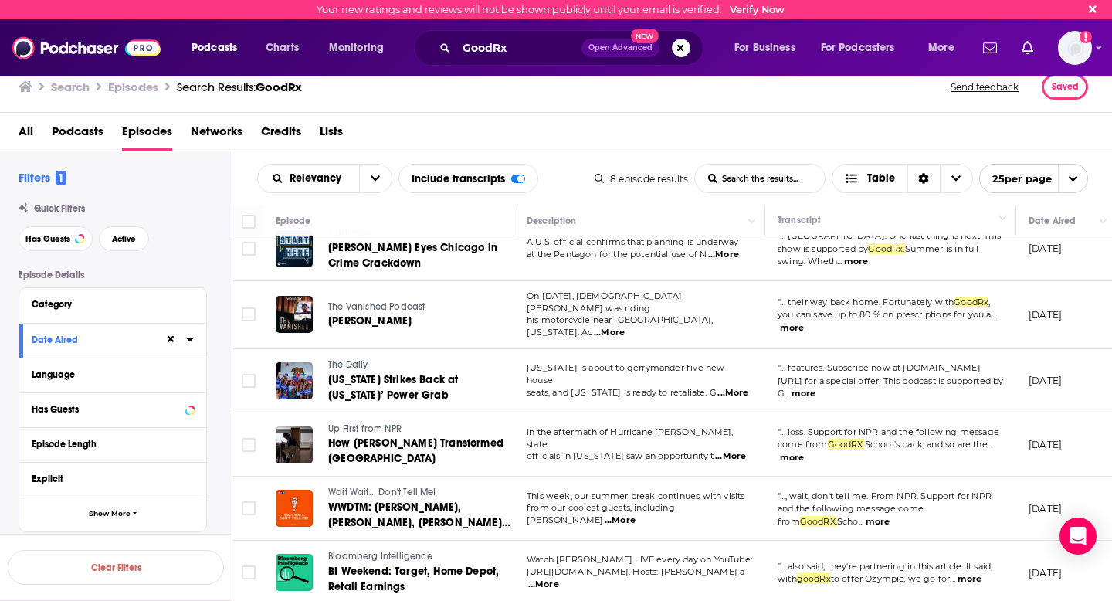
scroll to position [20, 0]
click at [796, 386] on button "more" at bounding box center [803, 392] width 24 height 13
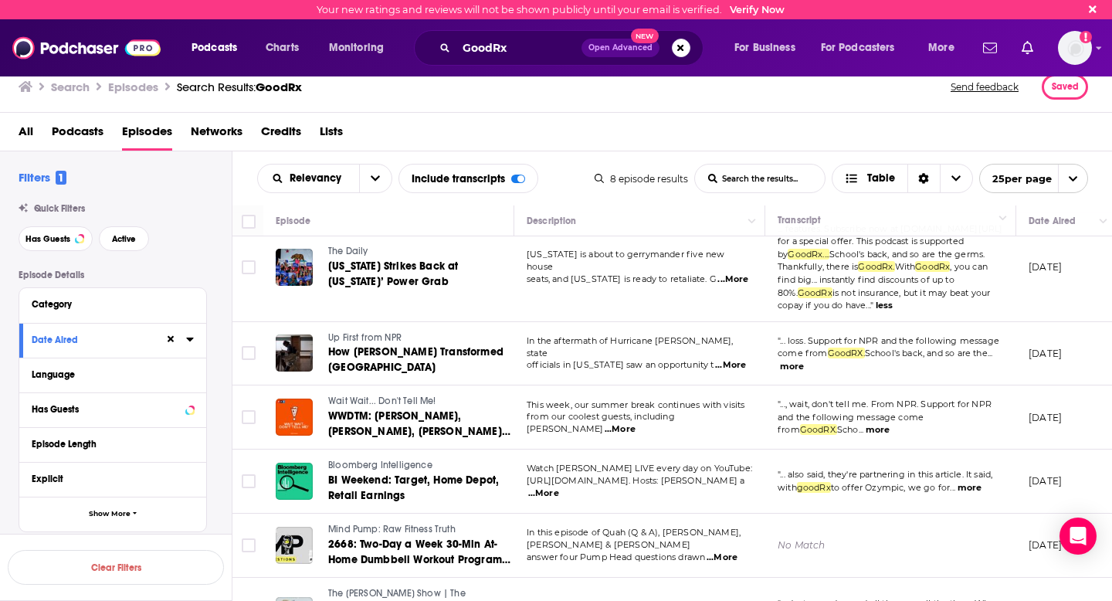
scroll to position [159, 0]
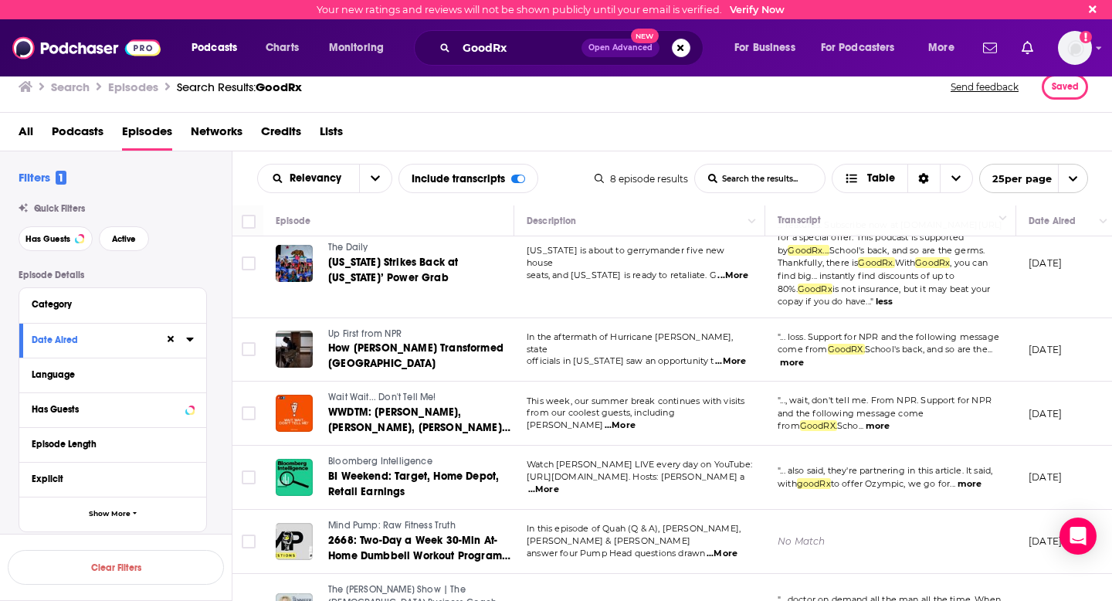
click at [975, 477] on button "more" at bounding box center [969, 483] width 24 height 13
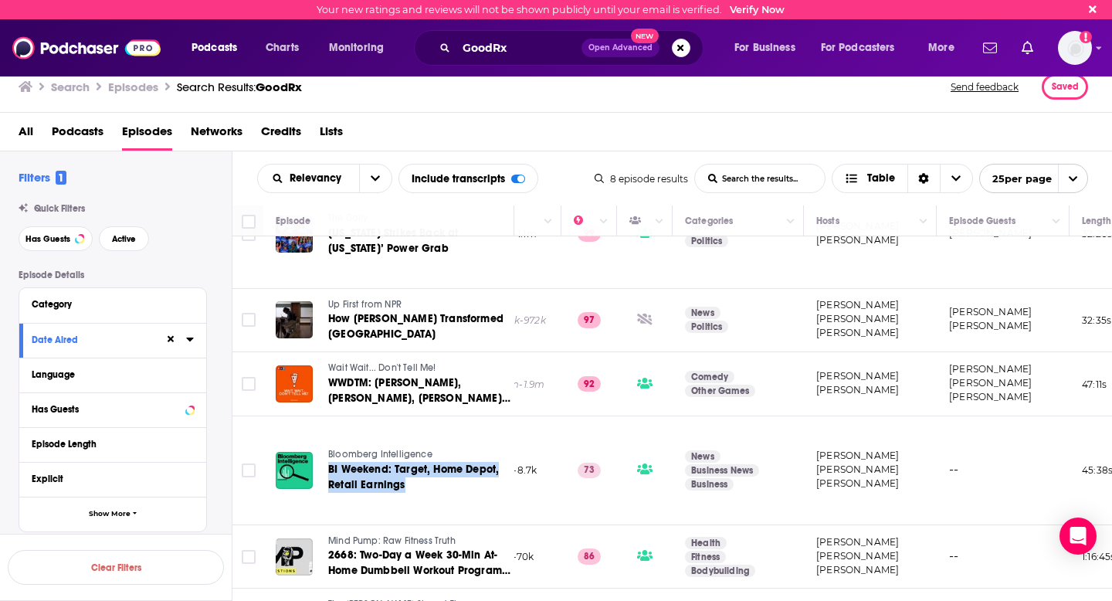
scroll to position [188, 805]
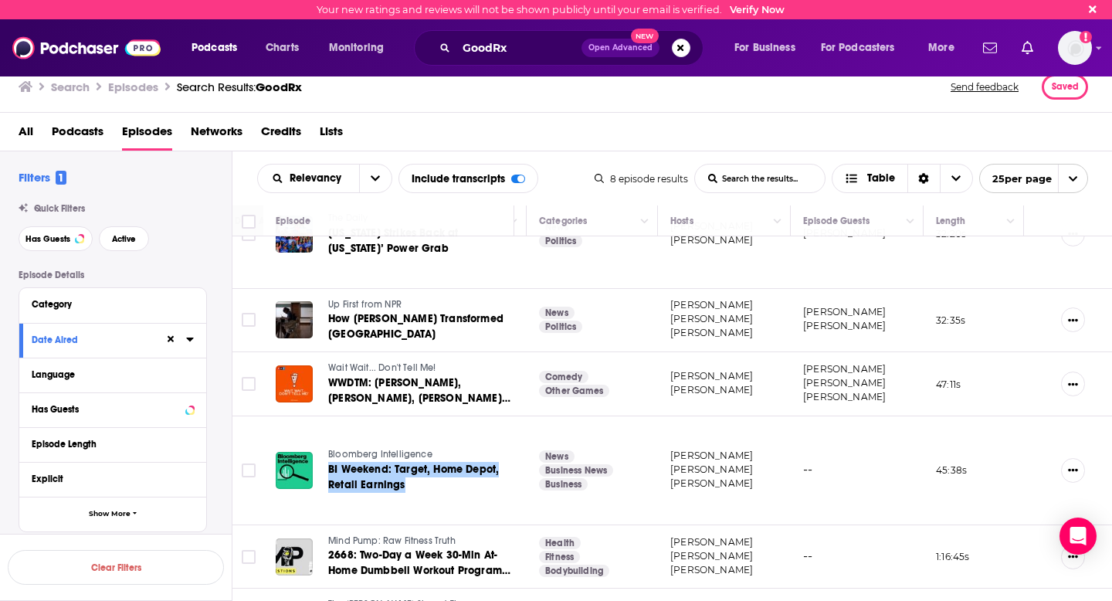
drag, startPoint x: 373, startPoint y: 472, endPoint x: 950, endPoint y: 2, distance: 744.5
click at [0, 0] on div "Your new ratings and reviews will not be shown publicly until your email is ver…" at bounding box center [556, 300] width 1112 height 601
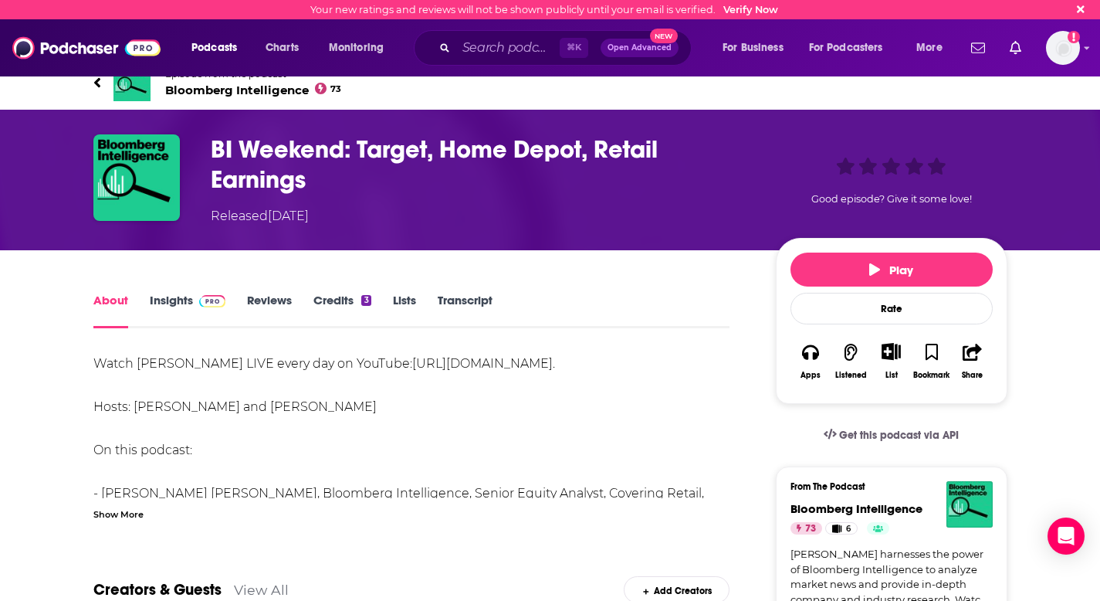
click at [472, 296] on link "Transcript" at bounding box center [465, 311] width 55 height 36
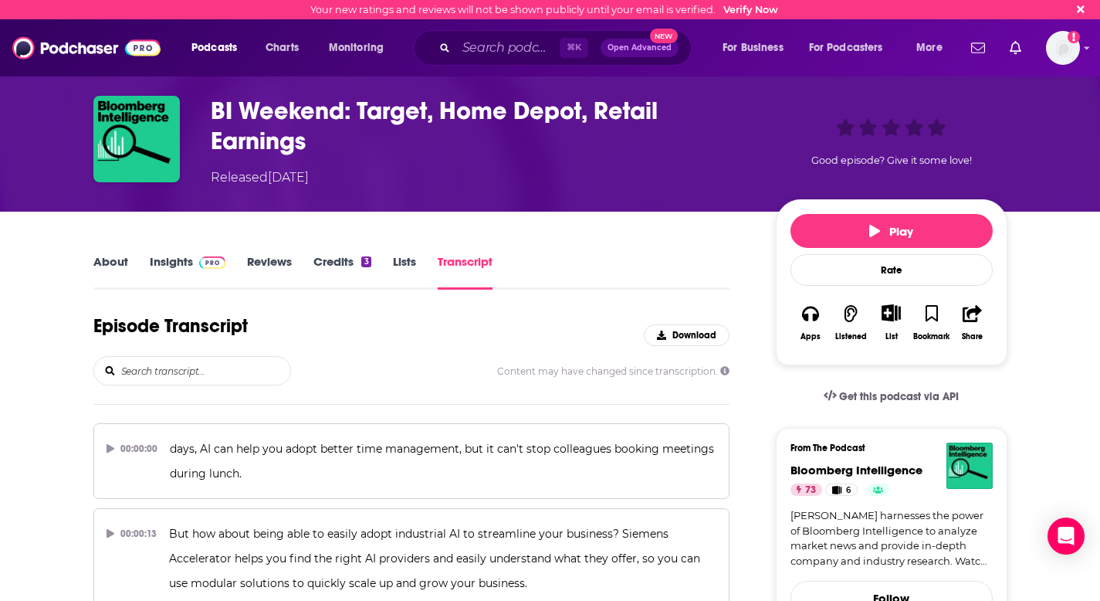
scroll to position [41, 0]
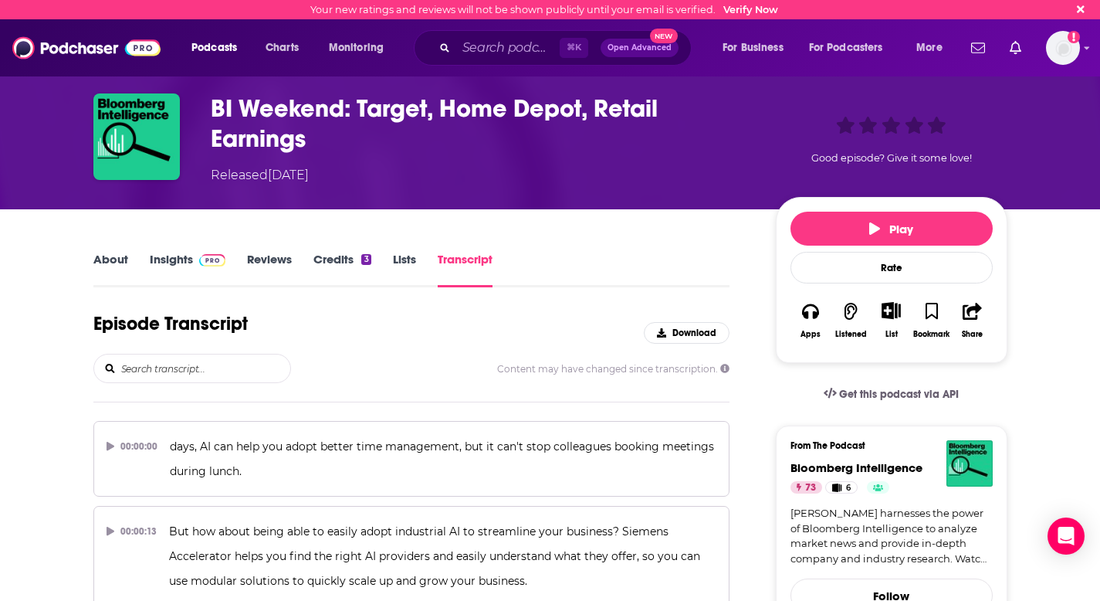
click at [173, 369] on input "search" at bounding box center [205, 368] width 171 height 28
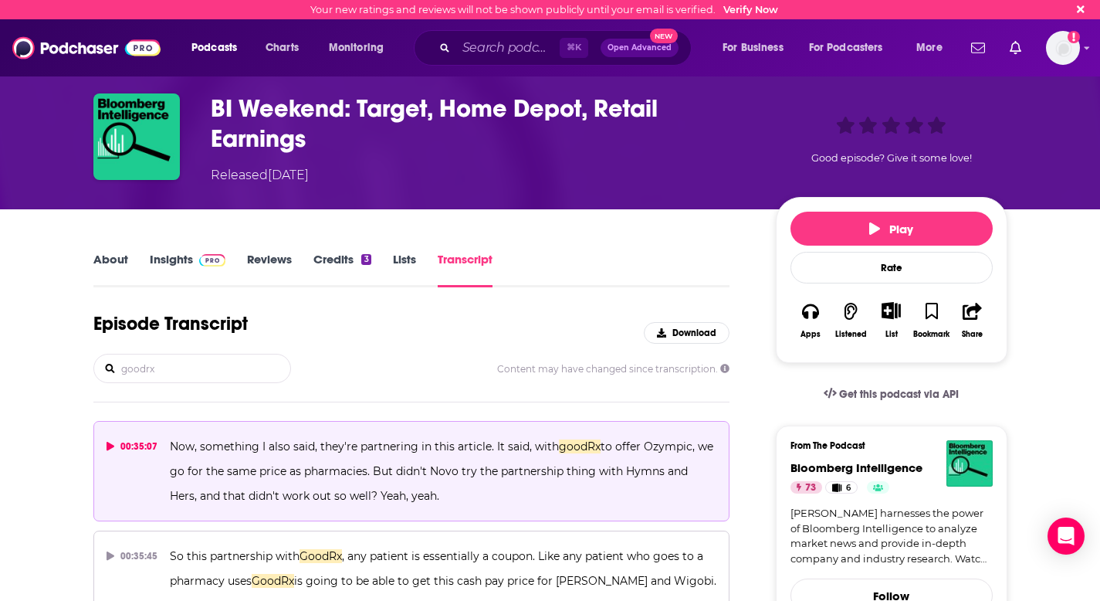
type input "goodrx"
click at [472, 471] on span "to offer Ozympic, we go for the same price as pharmacies. But didn't Novo try t…" at bounding box center [443, 470] width 546 height 63
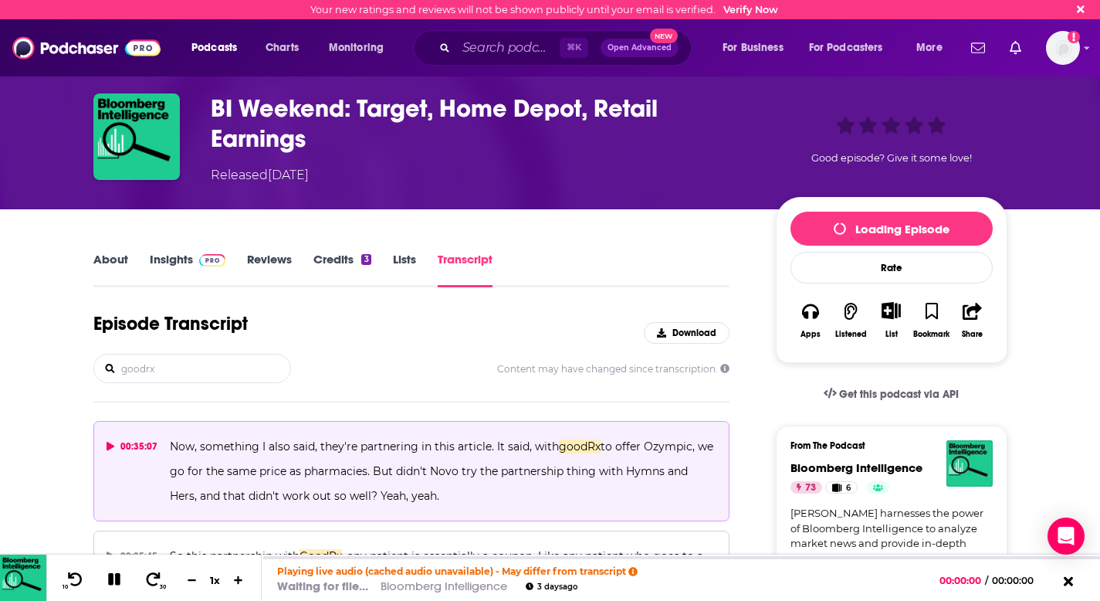
click at [141, 449] on div "00:35:07" at bounding box center [133, 446] width 52 height 25
click at [110, 443] on icon at bounding box center [111, 446] width 8 height 9
click at [109, 444] on icon at bounding box center [111, 446] width 8 height 9
click at [111, 443] on icon at bounding box center [111, 446] width 8 height 9
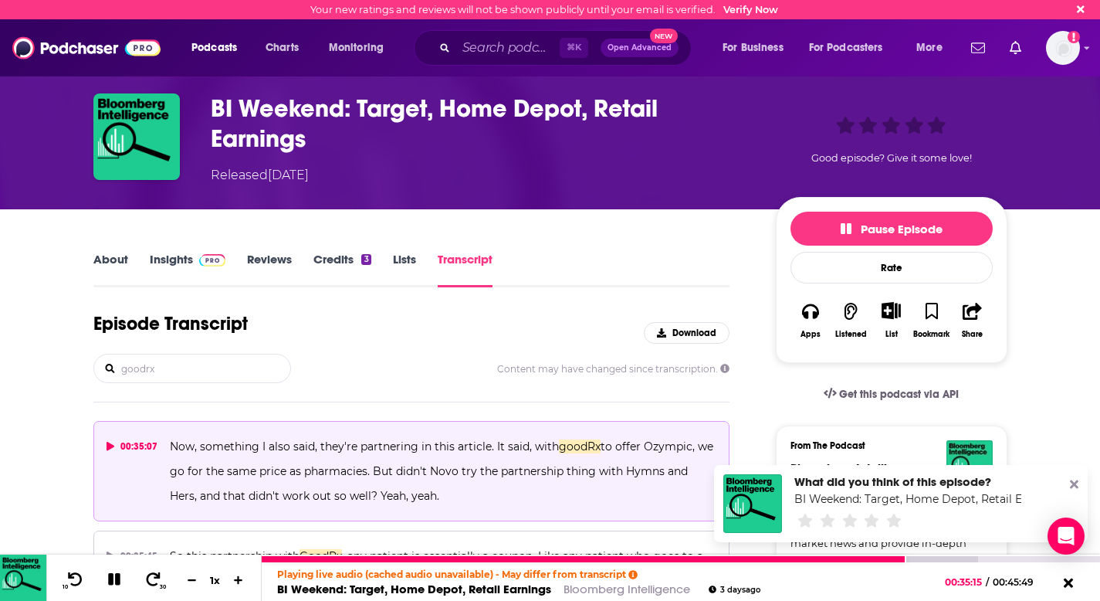
click at [113, 579] on icon at bounding box center [114, 579] width 12 height 12
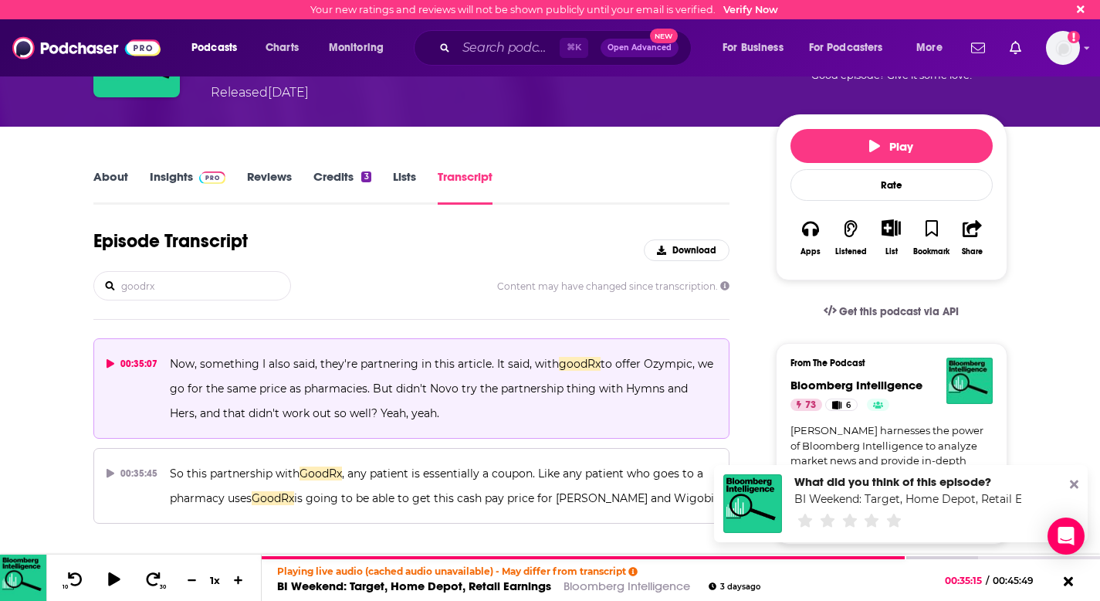
scroll to position [122, 0]
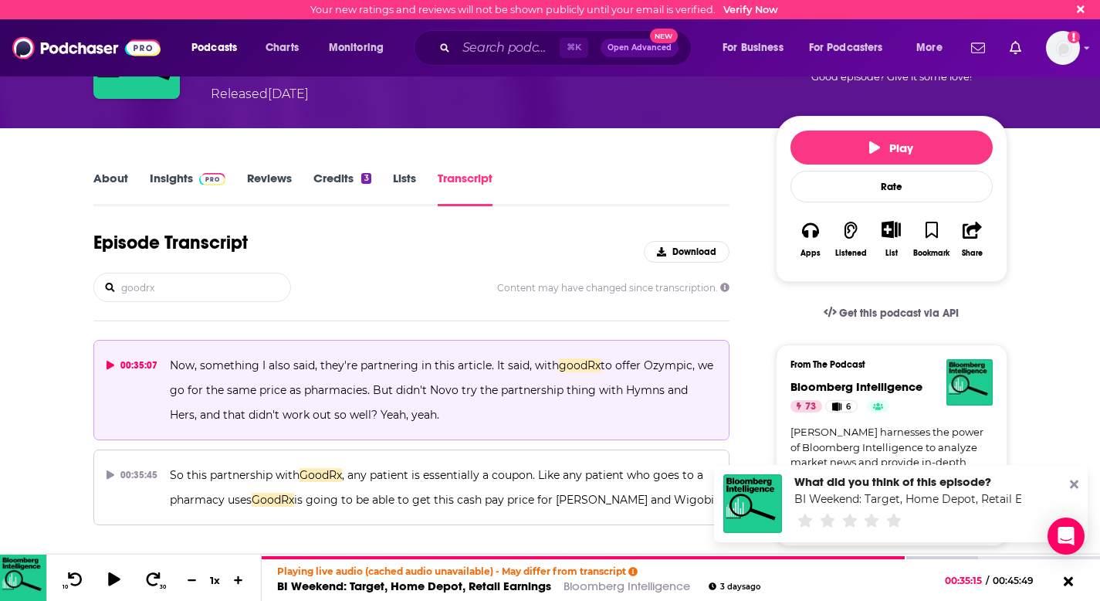
click at [110, 365] on icon at bounding box center [111, 364] width 8 height 9
click at [867, 144] on span "Pause Episode" at bounding box center [892, 147] width 102 height 15
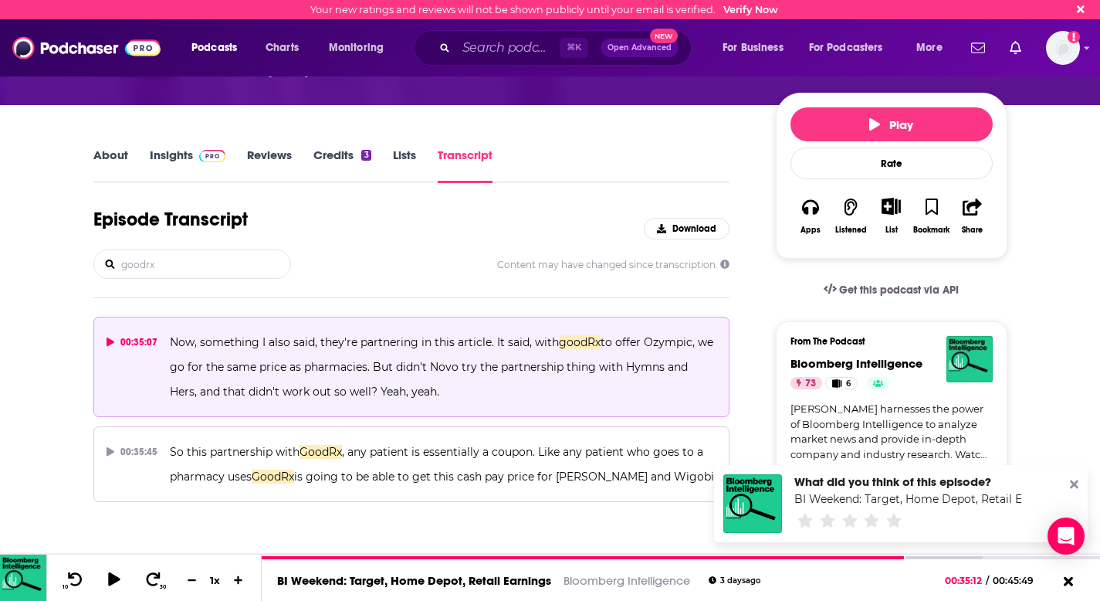
scroll to position [137, 0]
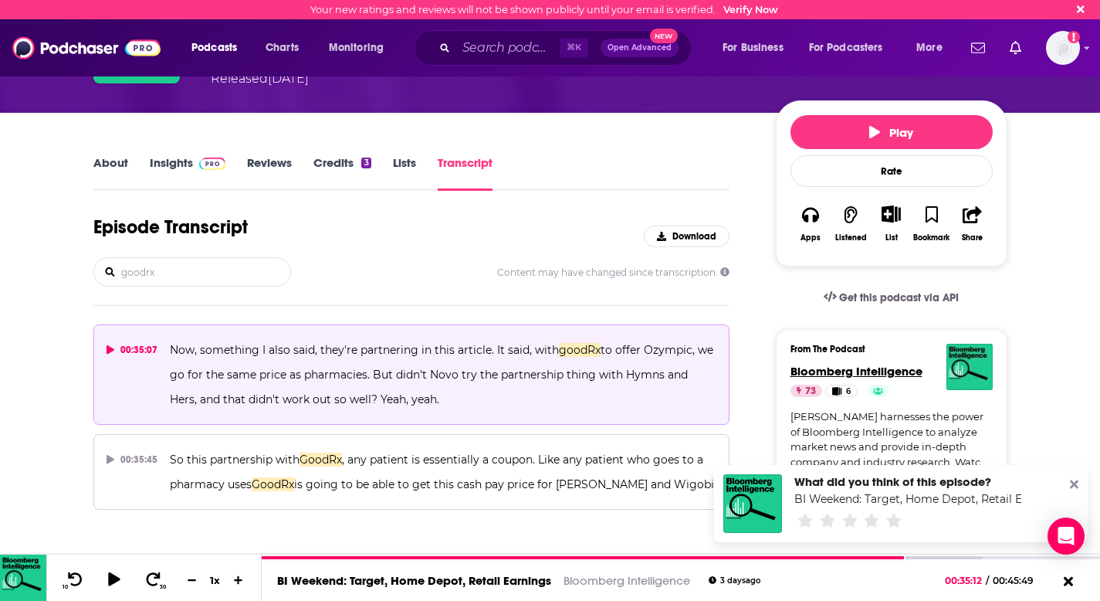
click at [858, 370] on span "Bloomberg Intelligence" at bounding box center [856, 371] width 132 height 15
